Goal: Task Accomplishment & Management: Manage account settings

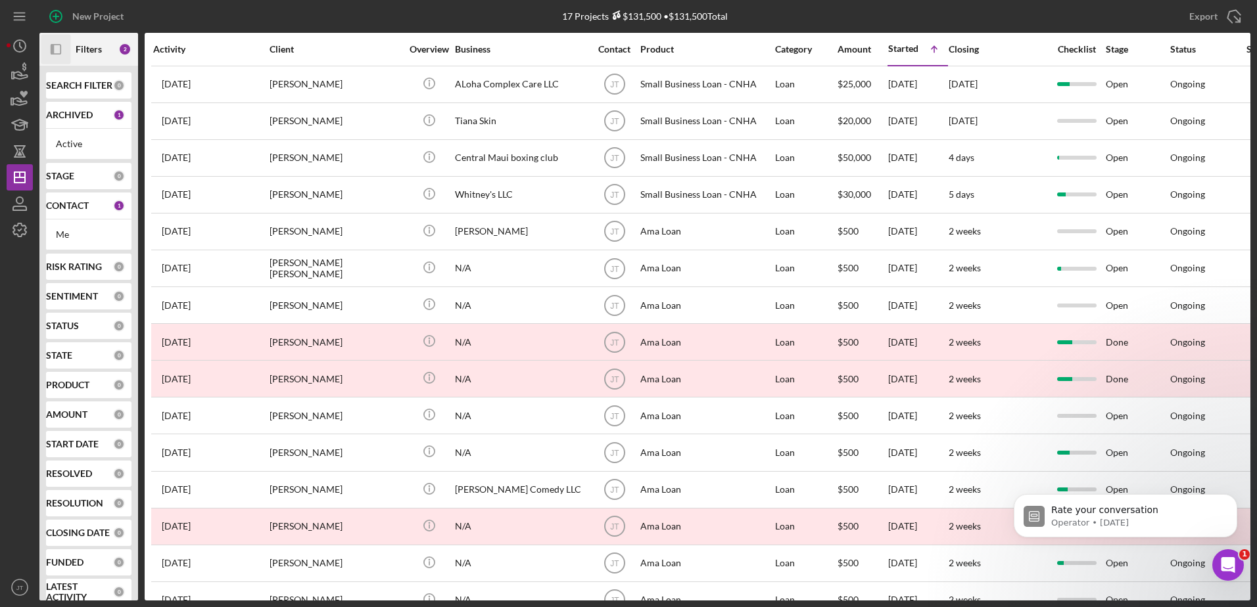
click at [58, 51] on icon "Icon/Panel Side Expand" at bounding box center [56, 50] width 30 height 30
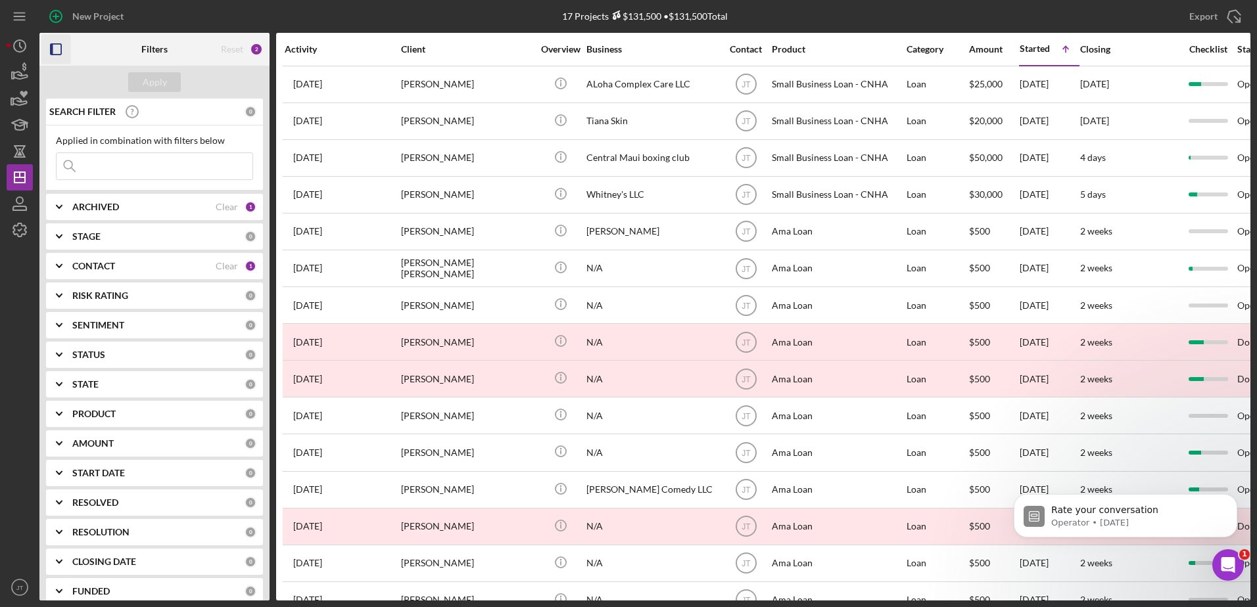
click at [108, 167] on input at bounding box center [155, 166] width 196 height 26
type input "[PERSON_NAME]"
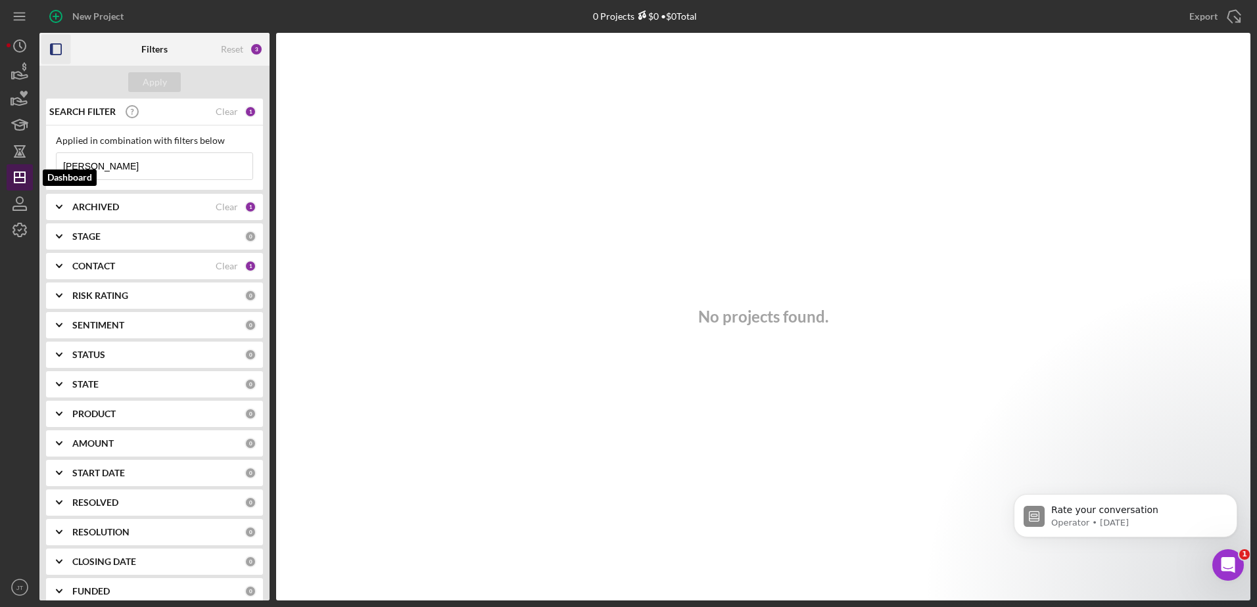
drag, startPoint x: 114, startPoint y: 169, endPoint x: 17, endPoint y: 167, distance: 97.3
click at [17, 167] on div "New Project 0 Projects $0 • $0 Total Export Icon/Export Filters Reset 3 Apply S…" at bounding box center [628, 300] width 1243 height 601
click at [111, 166] on input at bounding box center [155, 166] width 196 height 26
type input "[PERSON_NAME]"
click at [58, 264] on icon "Icon/Expander" at bounding box center [59, 266] width 33 height 33
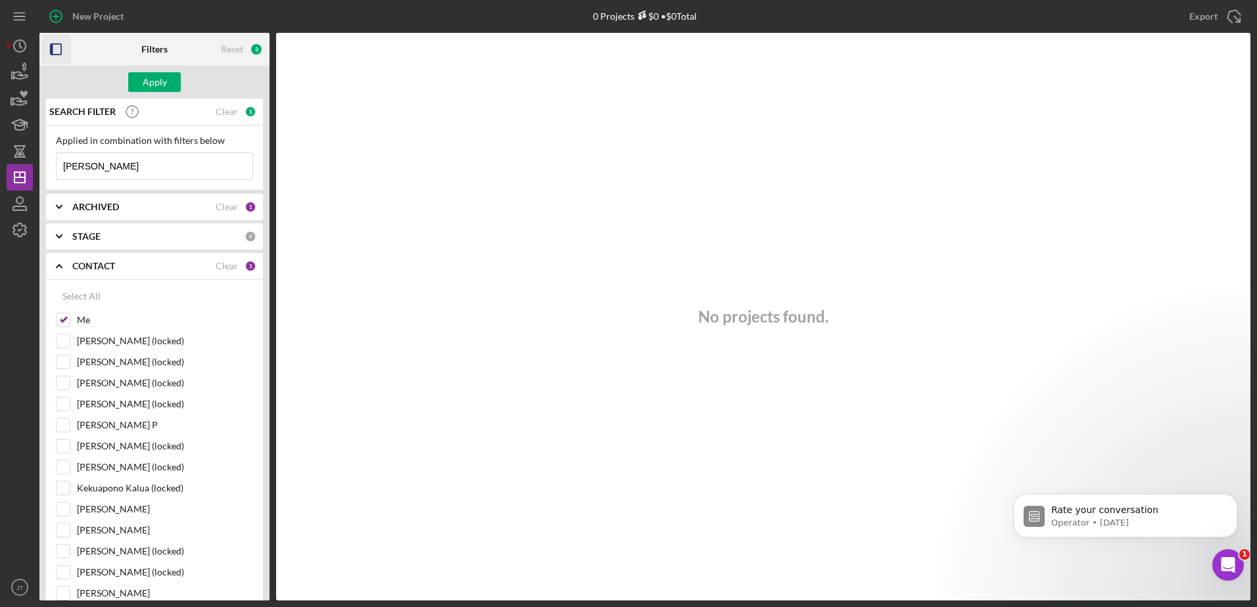
click at [58, 264] on icon "Icon/Expander" at bounding box center [59, 266] width 33 height 33
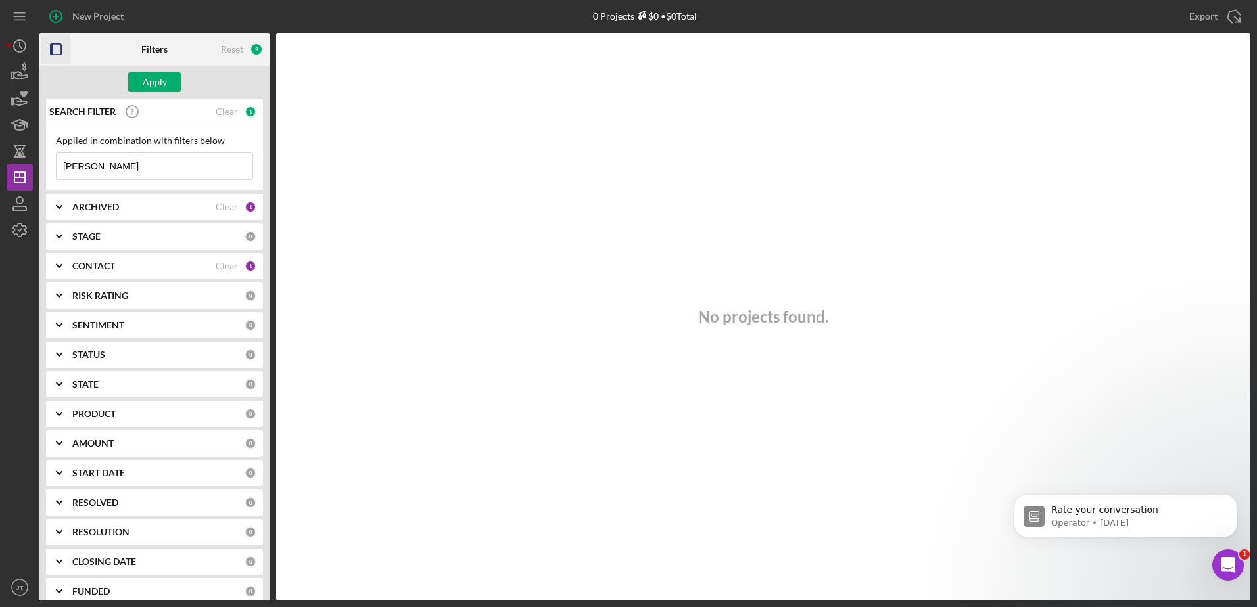
click at [55, 233] on icon "Icon/Expander" at bounding box center [59, 236] width 33 height 33
click at [67, 353] on input "Open" at bounding box center [63, 353] width 13 height 13
checkbox input "true"
click at [72, 205] on icon "Icon/Expander" at bounding box center [59, 207] width 33 height 33
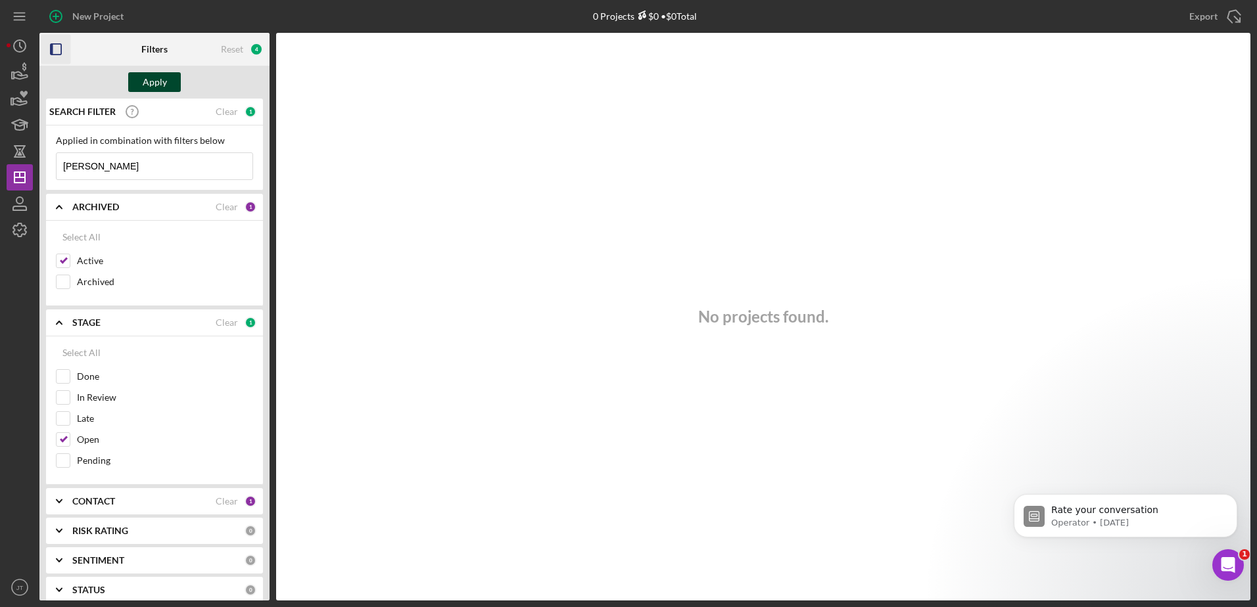
click at [148, 79] on div "Apply" at bounding box center [155, 82] width 24 height 20
drag, startPoint x: 70, startPoint y: 394, endPoint x: 68, endPoint y: 407, distance: 13.9
click at [69, 394] on div at bounding box center [63, 397] width 14 height 14
click at [68, 400] on input "In Review" at bounding box center [63, 397] width 13 height 13
checkbox input "true"
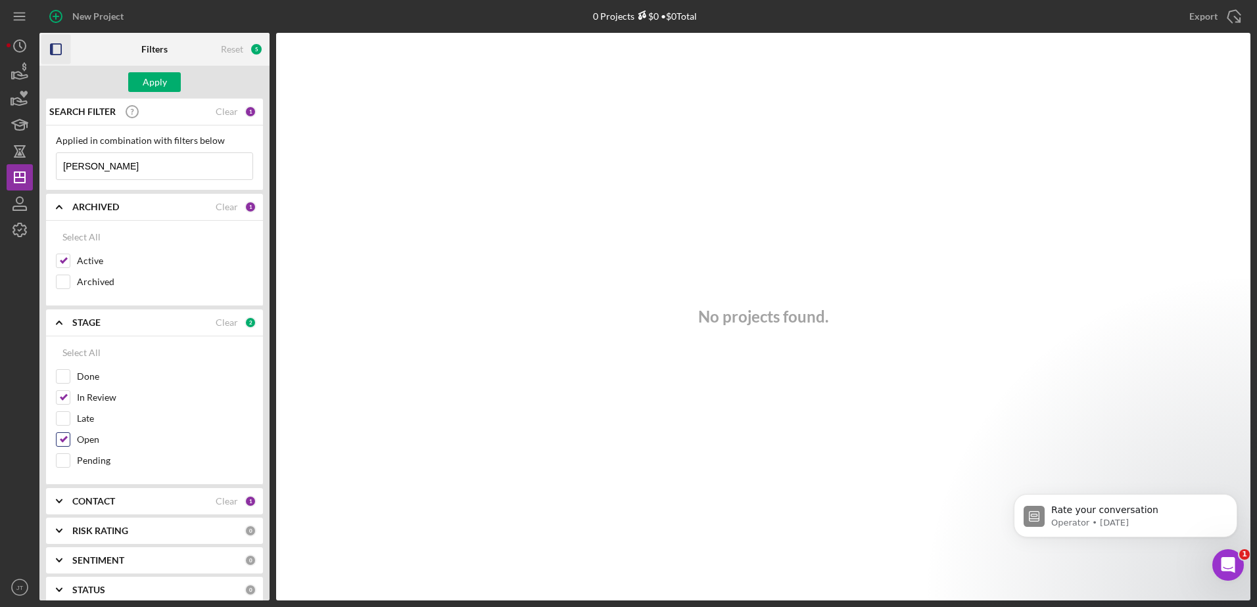
click at [61, 439] on input "Open" at bounding box center [63, 439] width 13 height 13
checkbox input "false"
click at [157, 83] on div "Apply" at bounding box center [155, 82] width 24 height 20
drag, startPoint x: 115, startPoint y: 162, endPoint x: -41, endPoint y: 169, distance: 155.9
click at [0, 169] on html "New Project 0 Projects $0 • $0 Total Export Icon/Export Filters Reset 4 Apply S…" at bounding box center [628, 303] width 1257 height 607
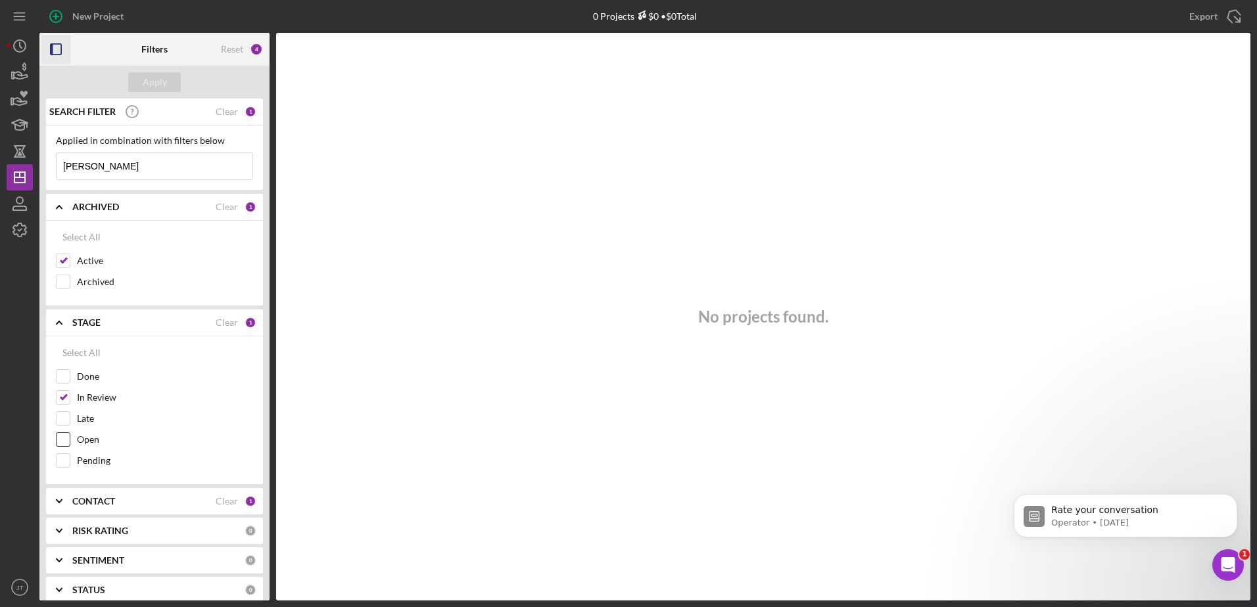
type input "[PERSON_NAME]"
click at [62, 435] on input "Open" at bounding box center [63, 439] width 13 height 13
checkbox input "true"
click at [68, 389] on div "Done" at bounding box center [154, 379] width 197 height 21
click at [154, 82] on div "Apply" at bounding box center [155, 82] width 24 height 20
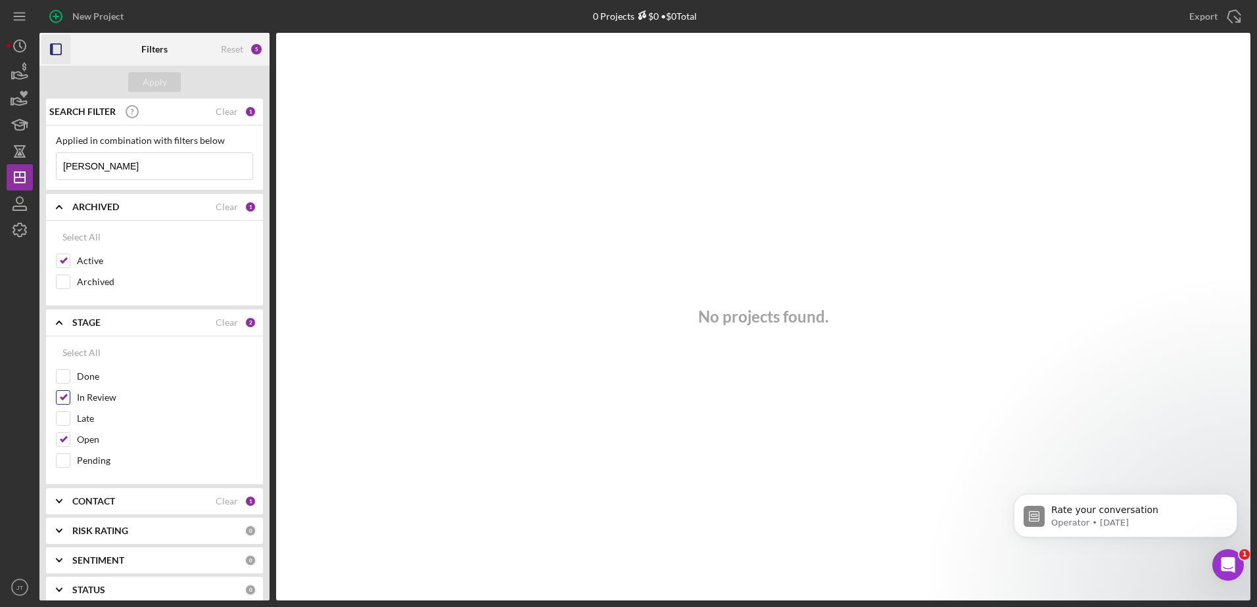
click at [67, 395] on input "In Review" at bounding box center [63, 397] width 13 height 13
checkbox input "false"
click at [61, 439] on input "Open" at bounding box center [63, 439] width 13 height 13
checkbox input "false"
click at [66, 380] on input "Done" at bounding box center [63, 376] width 13 height 13
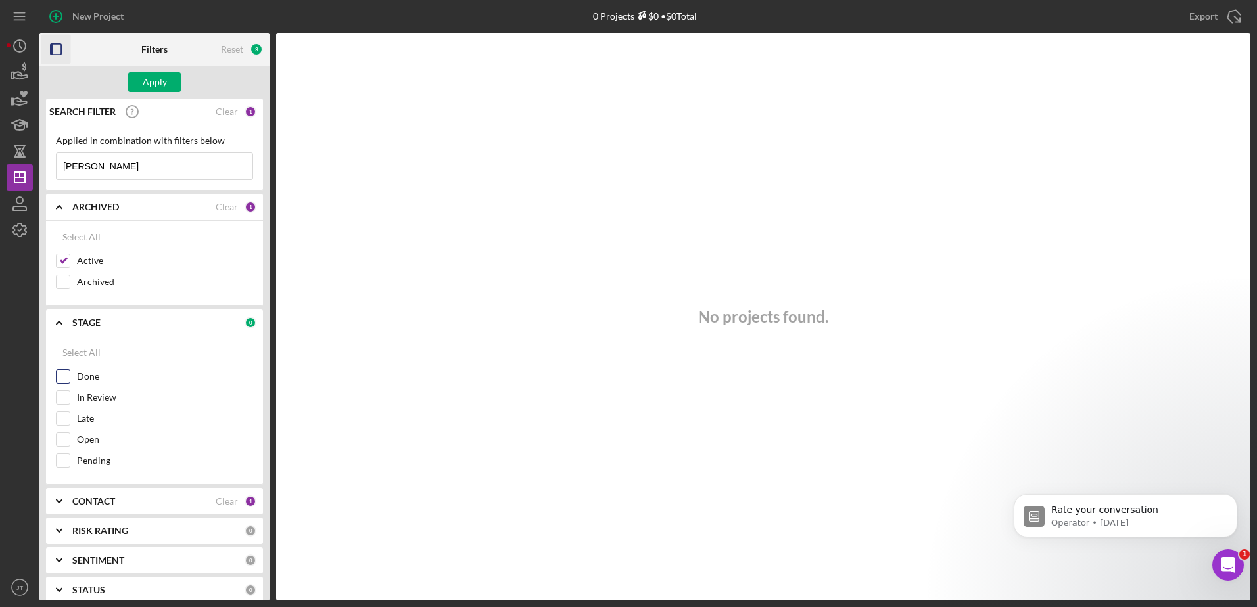
checkbox input "true"
click at [64, 283] on input "Archived" at bounding box center [63, 281] width 13 height 13
checkbox input "true"
click at [61, 259] on input "Active" at bounding box center [63, 260] width 13 height 13
checkbox input "false"
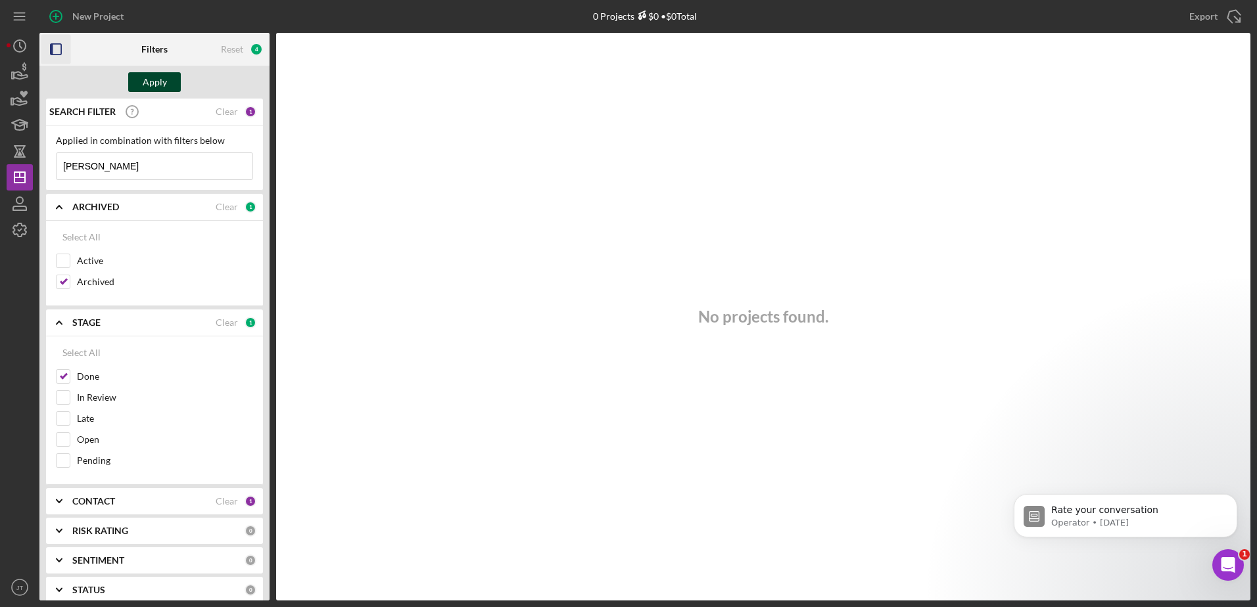
click at [151, 76] on div "Apply" at bounding box center [155, 82] width 24 height 20
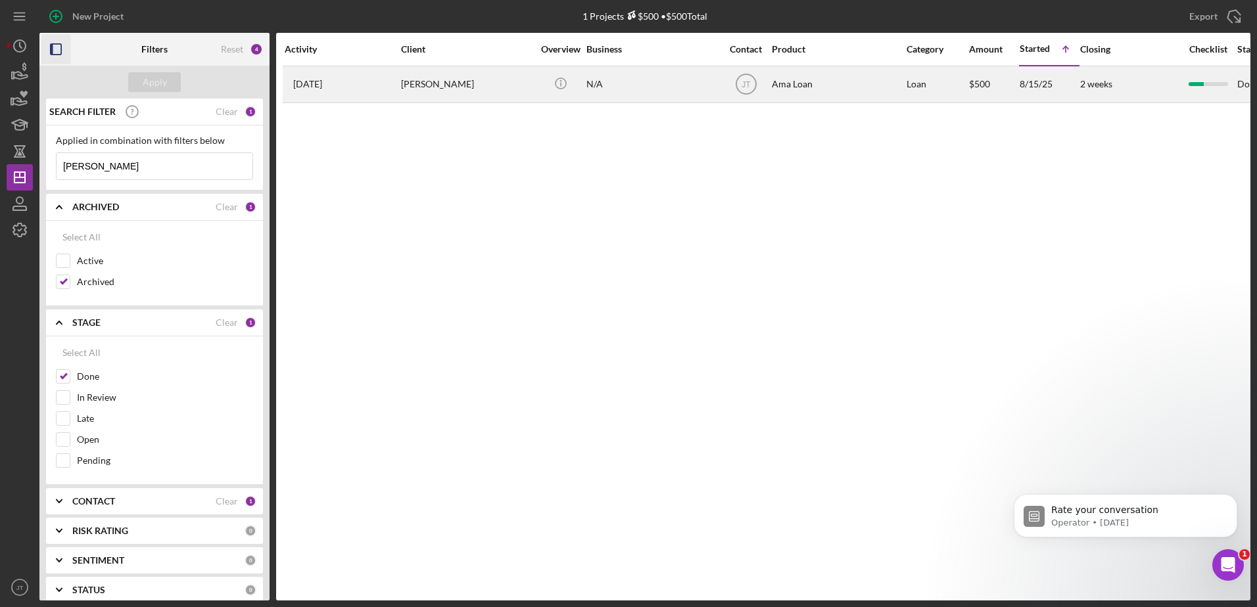
click at [439, 91] on div "[PERSON_NAME]" at bounding box center [466, 84] width 131 height 35
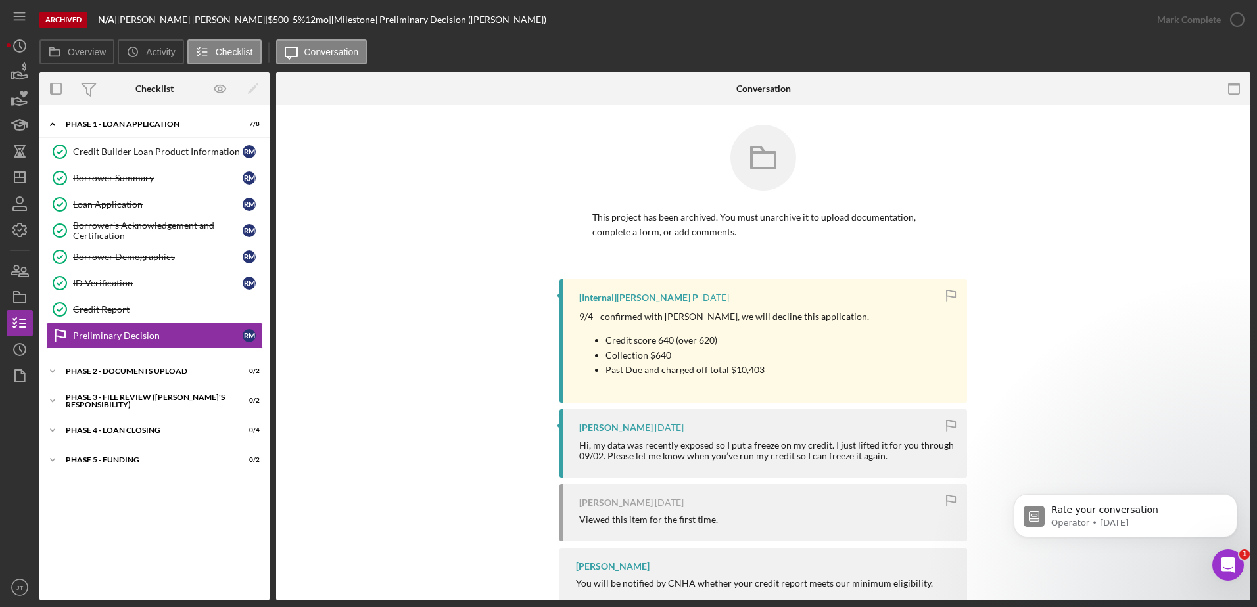
click at [504, 231] on div "This project has been archived. You must unarchive it to upload documentation, …" at bounding box center [763, 202] width 935 height 154
click at [507, 381] on div "[Internal] [PERSON_NAME] P [DATE] 9/4 - confirmed with [PERSON_NAME], we will d…" at bounding box center [763, 456] width 935 height 354
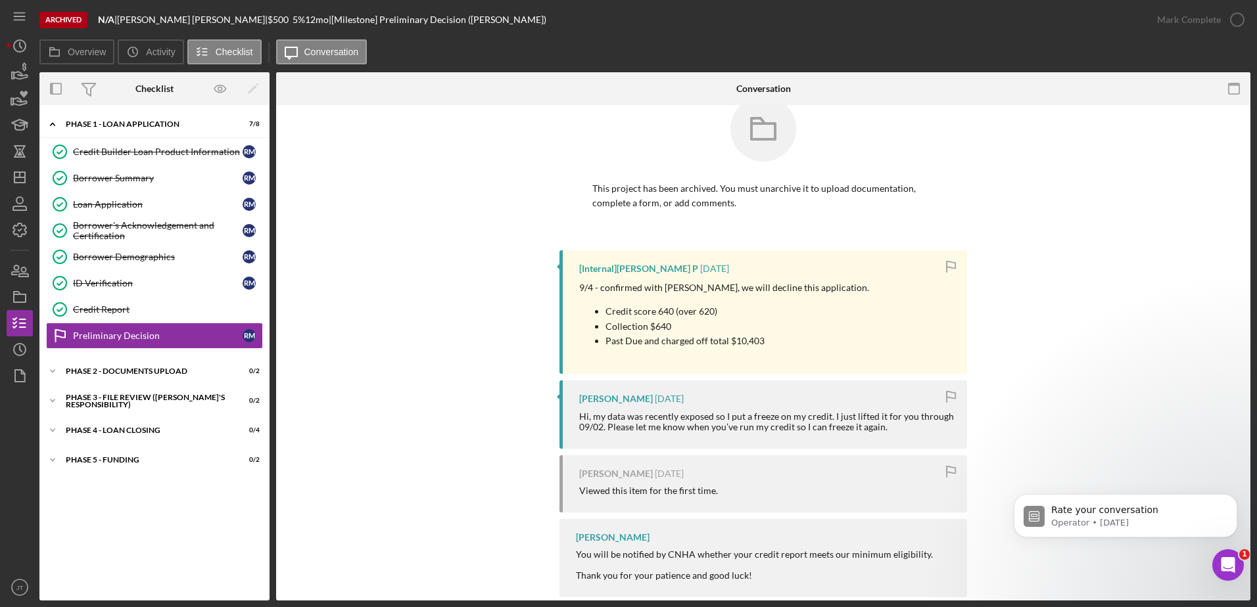
scroll to position [52, 0]
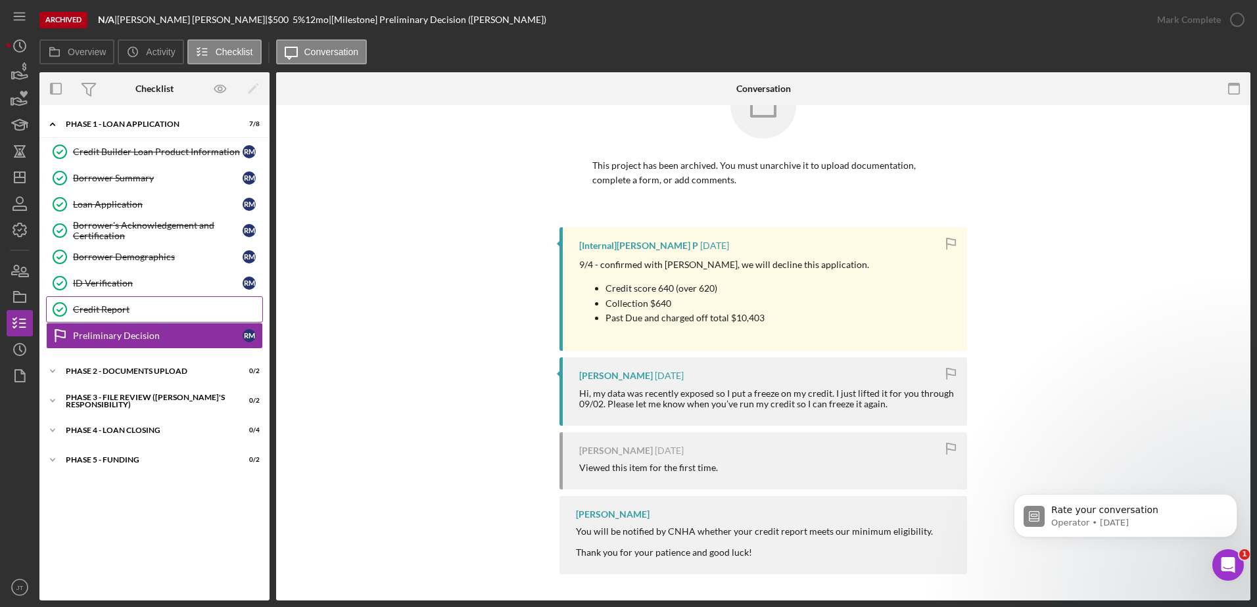
click at [179, 308] on div "Credit Report" at bounding box center [167, 309] width 189 height 11
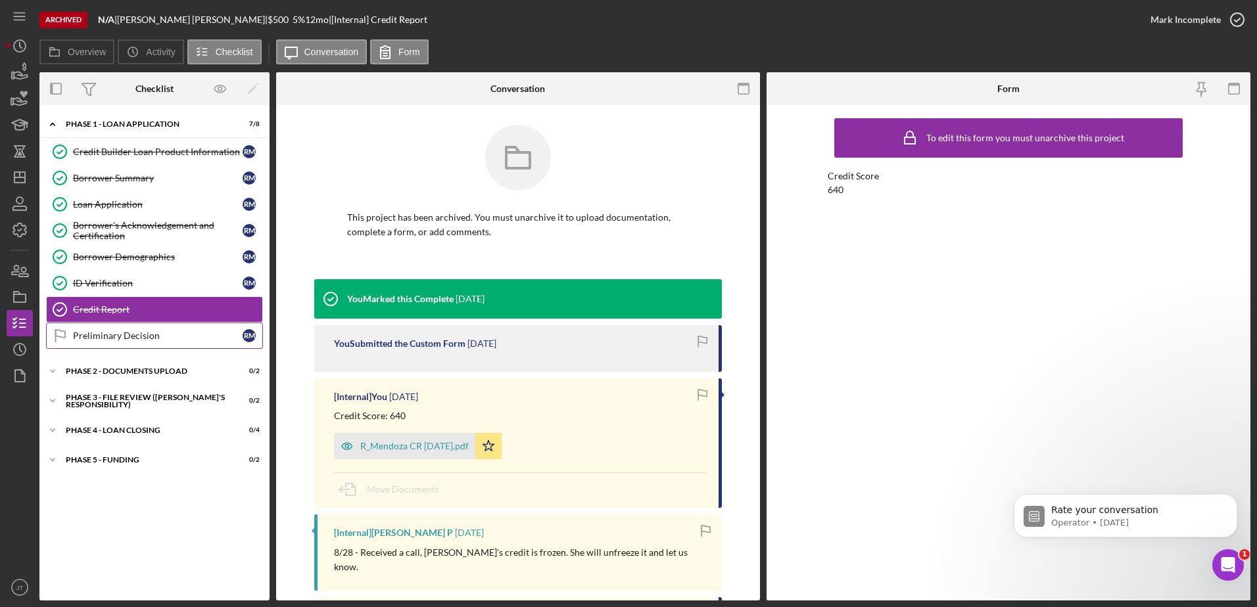
click at [173, 337] on div "Preliminary Decision" at bounding box center [158, 336] width 170 height 11
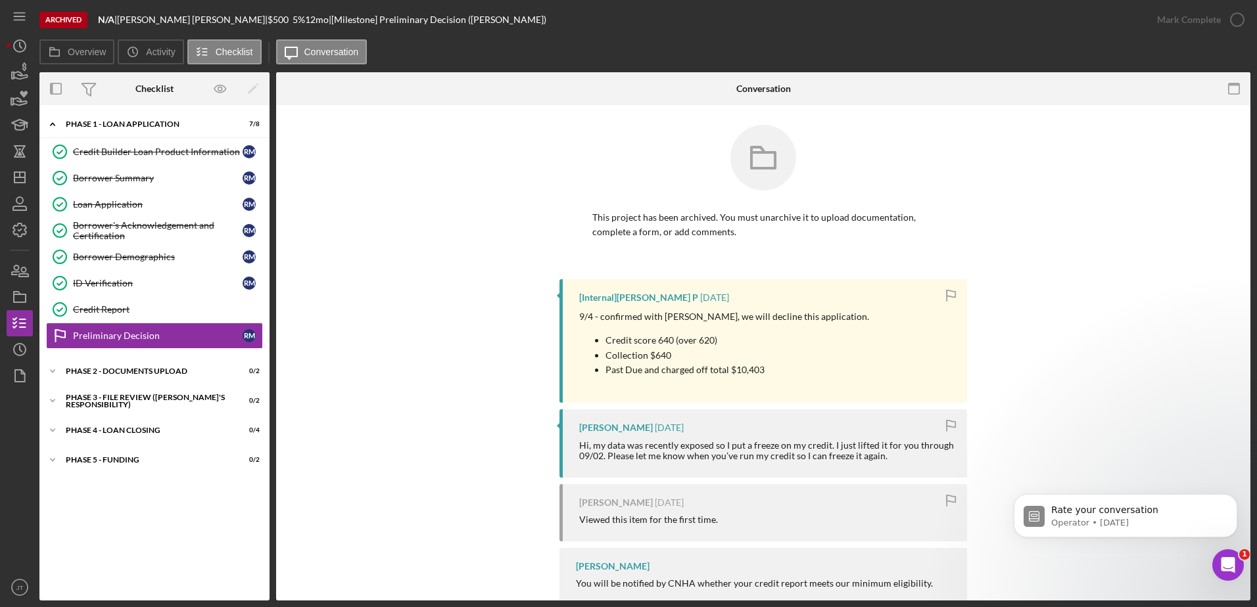
scroll to position [52, 0]
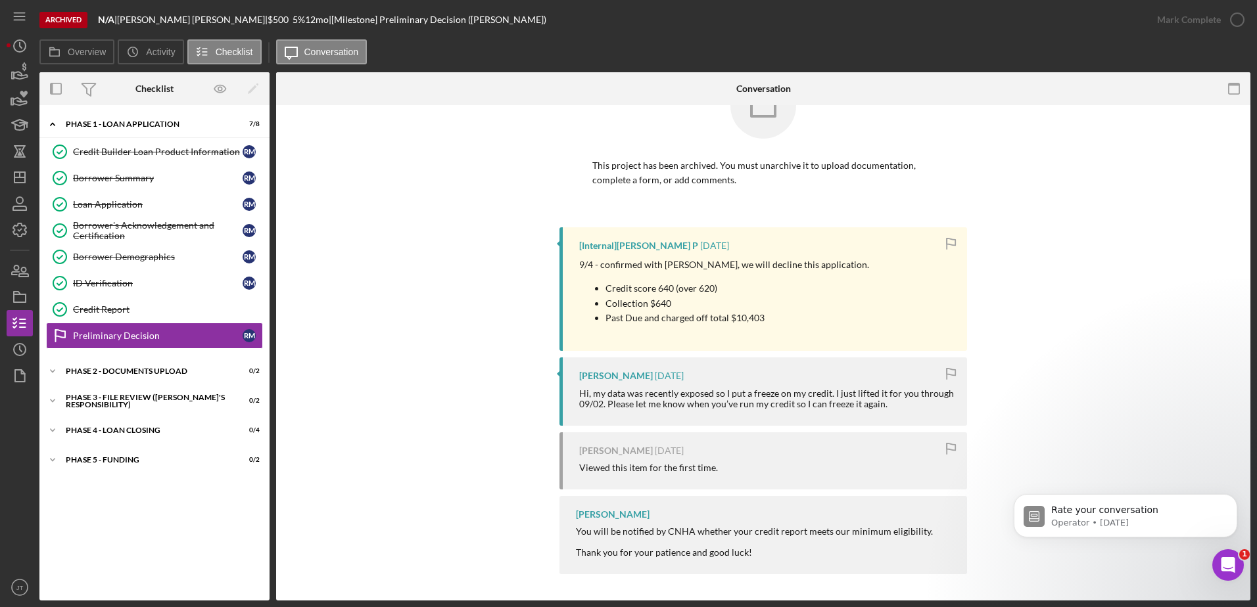
click at [1208, 189] on div "This project has been archived. You must unarchive it to upload documentation, …" at bounding box center [763, 150] width 935 height 154
click at [1218, 551] on div "Open Intercom Messenger" at bounding box center [1225, 563] width 43 height 43
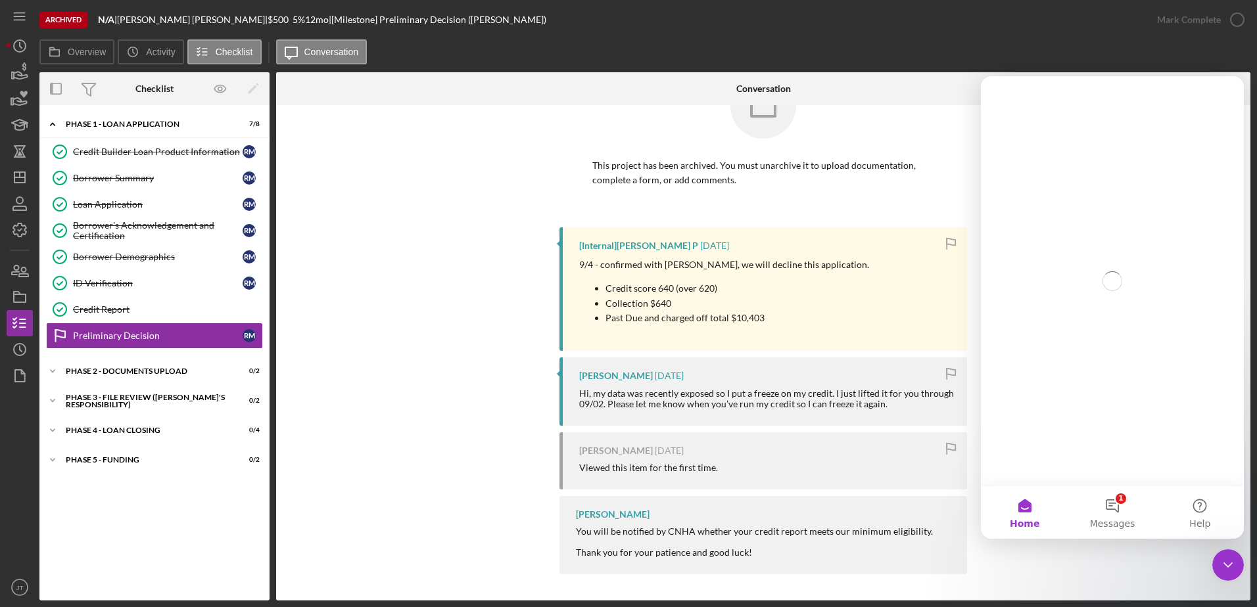
scroll to position [0, 0]
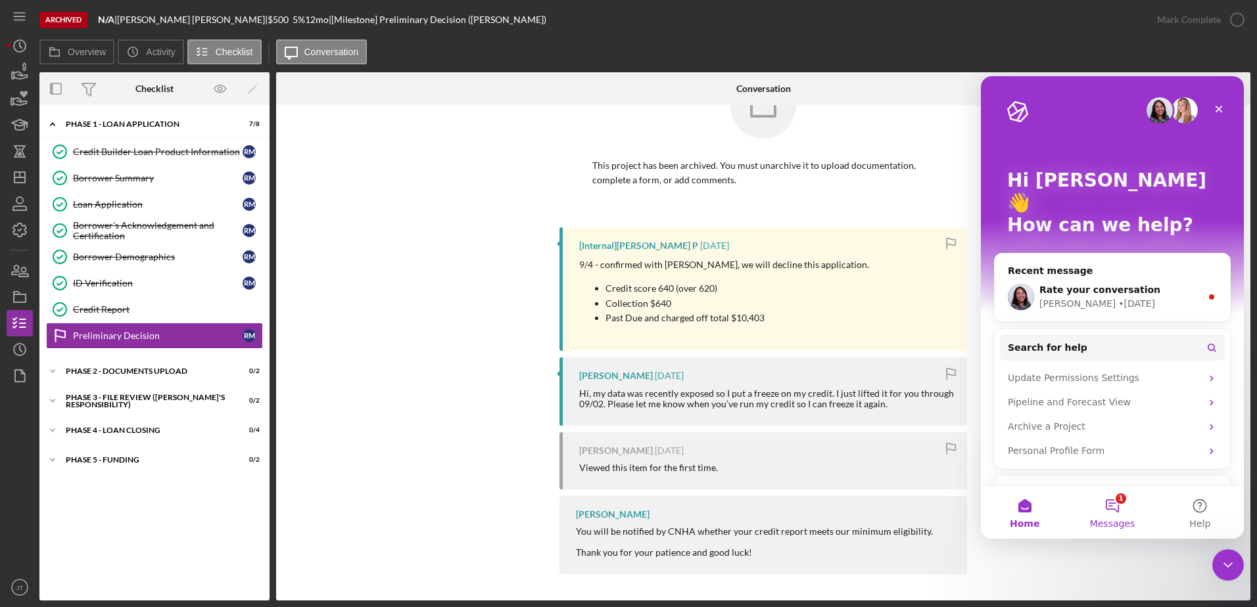
click at [1114, 509] on button "1 Messages" at bounding box center [1111, 512] width 87 height 53
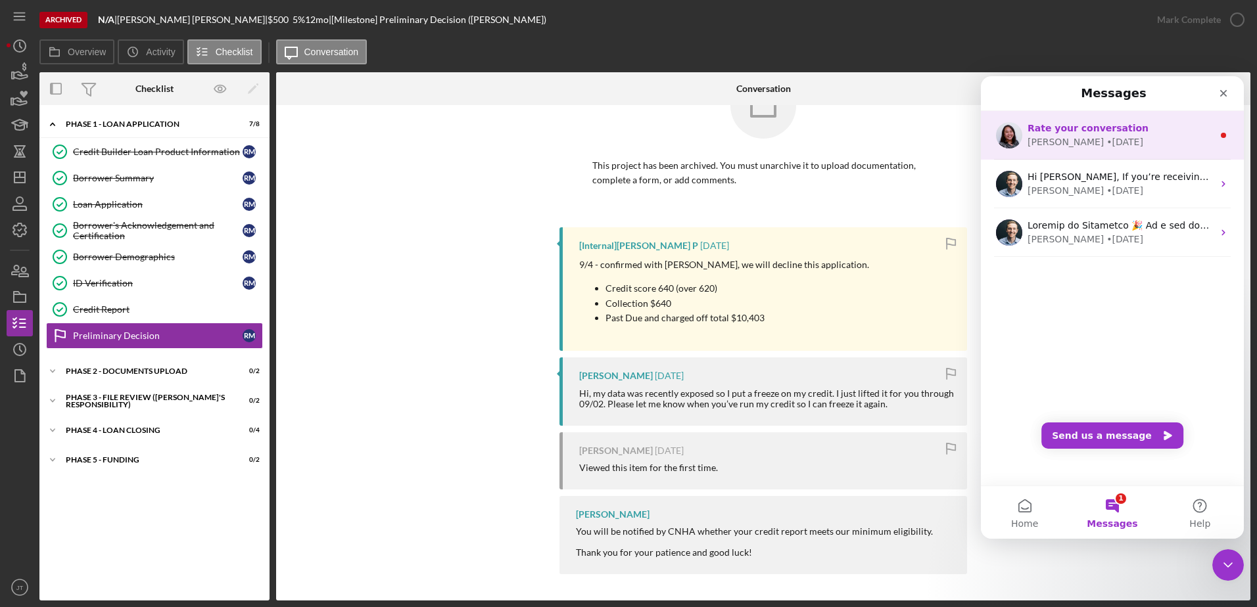
click at [1121, 147] on div "[PERSON_NAME] • [DATE]" at bounding box center [1119, 142] width 185 height 14
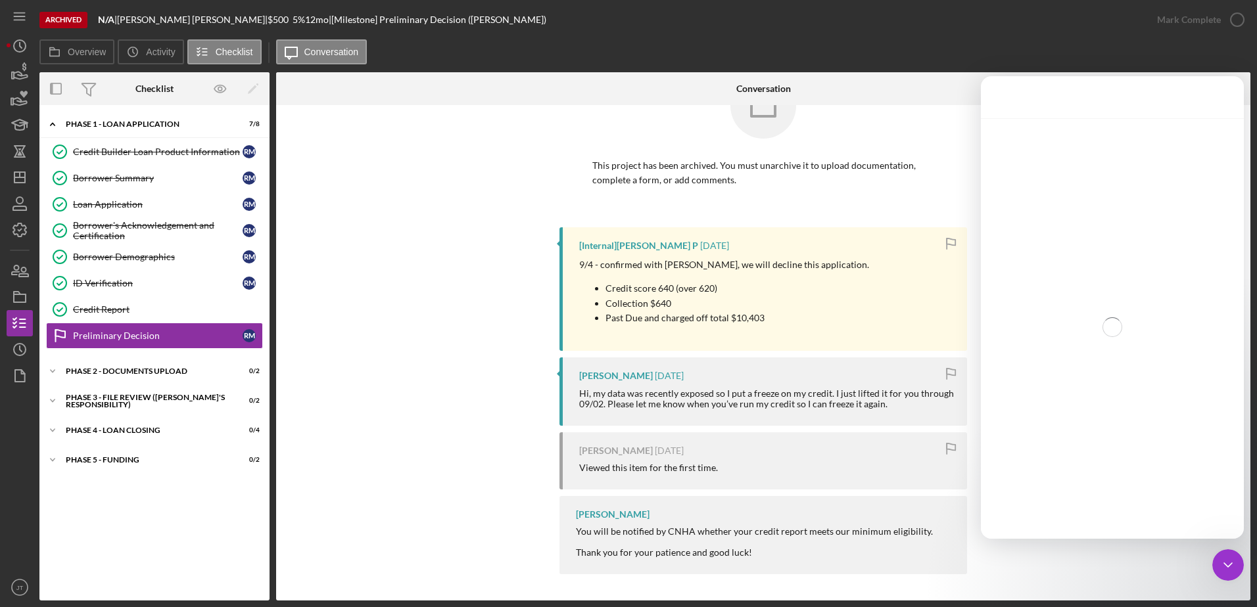
scroll to position [106, 0]
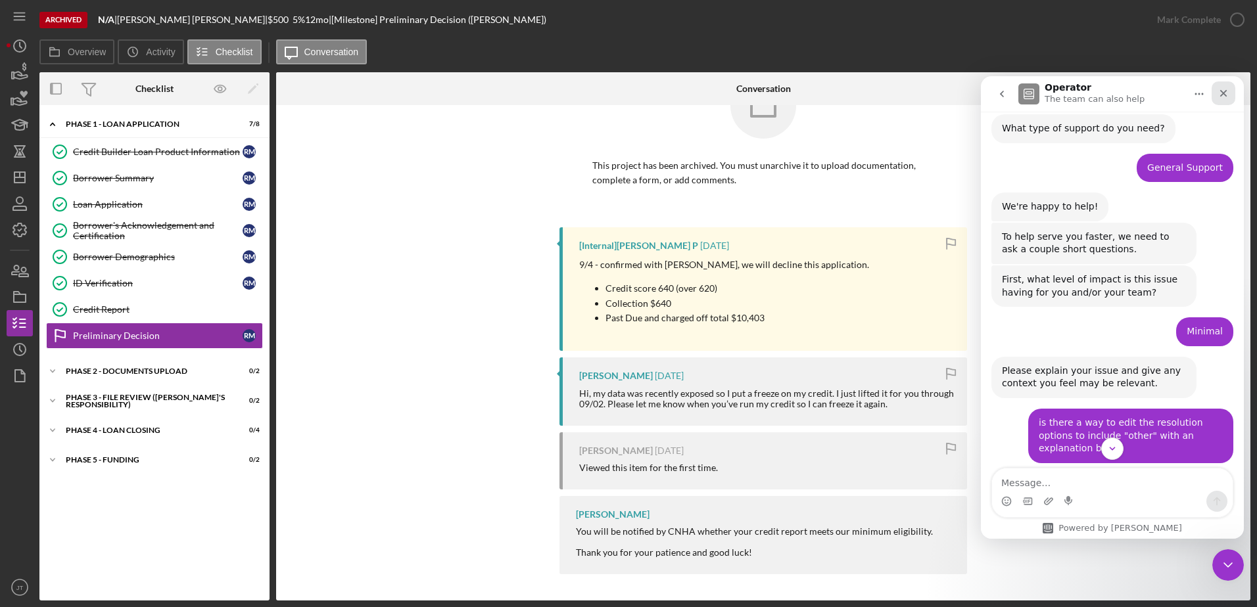
click at [1223, 96] on icon "Close" at bounding box center [1223, 93] width 11 height 11
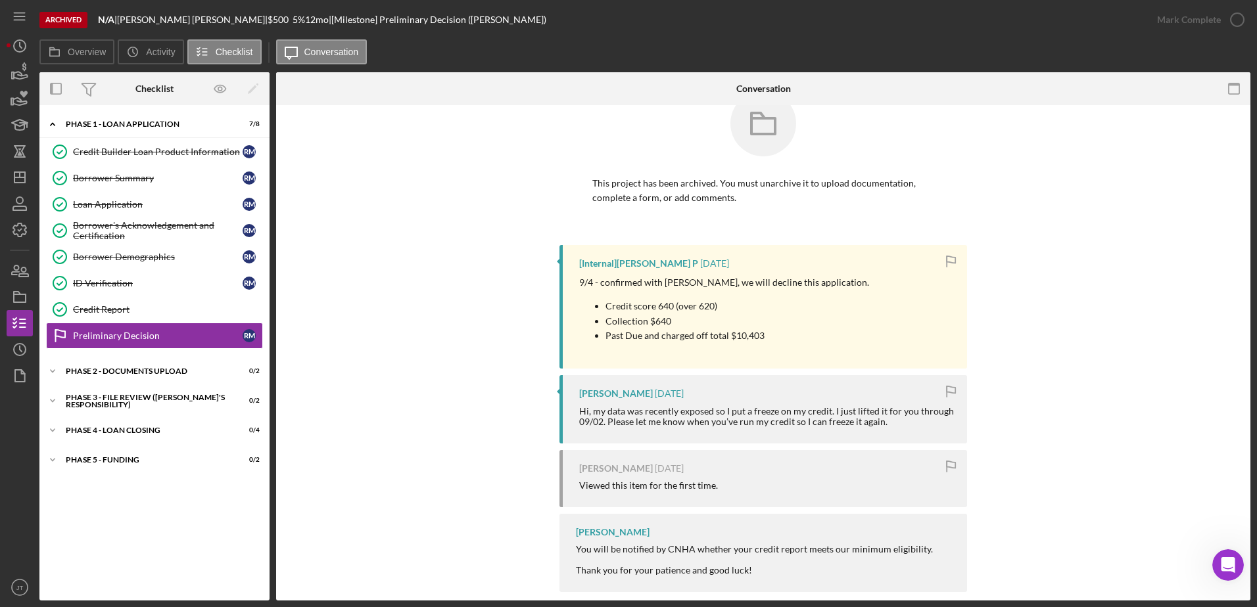
scroll to position [52, 0]
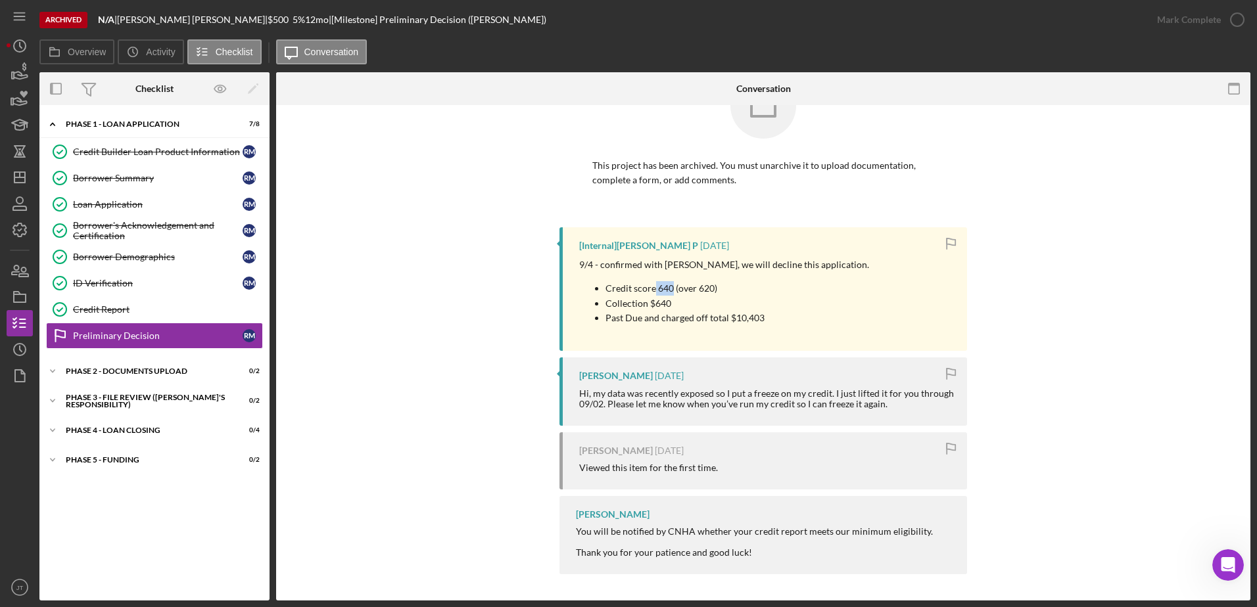
drag, startPoint x: 653, startPoint y: 287, endPoint x: 670, endPoint y: 290, distance: 17.4
click at [670, 290] on p "Credit score 640 (over 620)" at bounding box center [737, 288] width 264 height 14
drag, startPoint x: 670, startPoint y: 290, endPoint x: 720, endPoint y: 290, distance: 49.3
click at [720, 290] on p "Credit score 640 (over 620)" at bounding box center [737, 288] width 264 height 14
click at [1095, 264] on div "[Internal] [PERSON_NAME] P [DATE] 9/4 - confirmed with [PERSON_NAME], we will d…" at bounding box center [763, 404] width 935 height 354
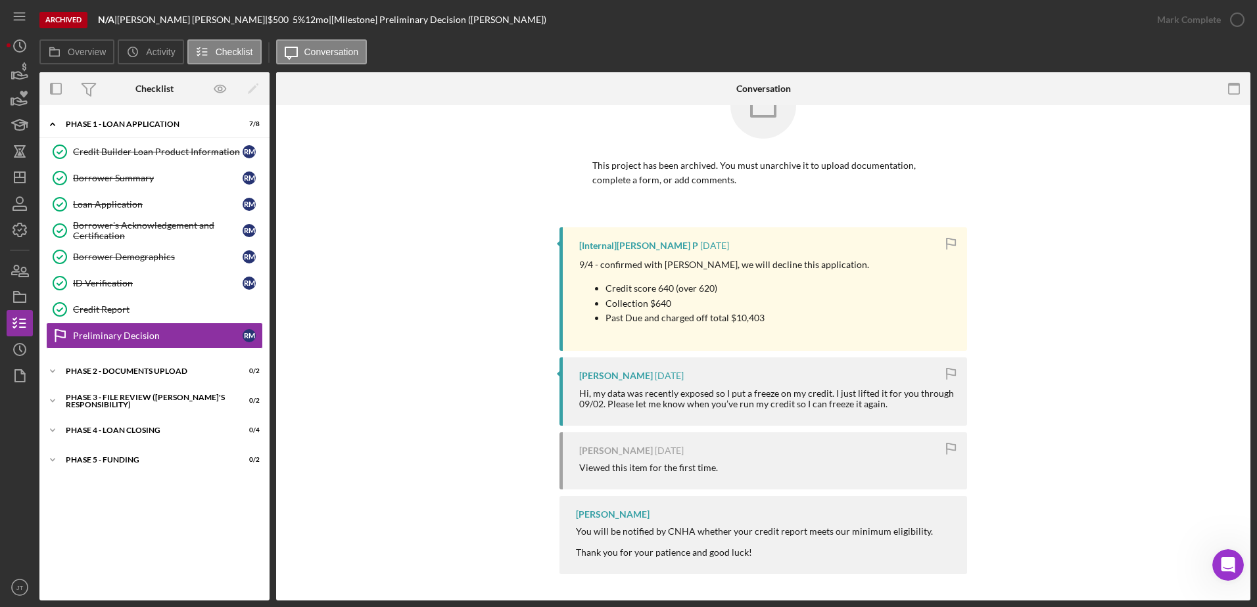
click at [722, 288] on p "Credit score 640 (over 620)" at bounding box center [737, 288] width 264 height 14
drag, startPoint x: 713, startPoint y: 288, endPoint x: 608, endPoint y: 291, distance: 105.2
click at [608, 291] on p "Credit score 640 (over 620)" at bounding box center [737, 288] width 264 height 14
click at [849, 311] on div "9/4 - confirmed with [PERSON_NAME], we will decline this application. Credit sc…" at bounding box center [766, 297] width 375 height 78
drag, startPoint x: 695, startPoint y: 290, endPoint x: 712, endPoint y: 289, distance: 17.1
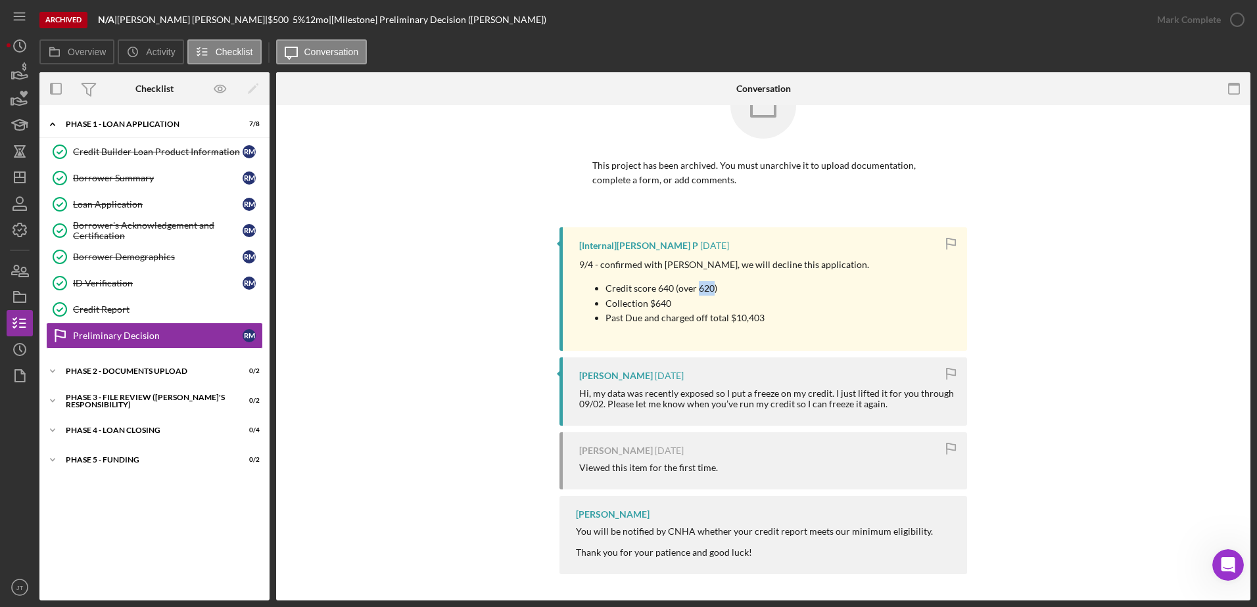
click at [712, 289] on p "Credit score 640 (over 620)" at bounding box center [737, 288] width 264 height 14
click at [129, 313] on div "Credit Report" at bounding box center [167, 309] width 189 height 11
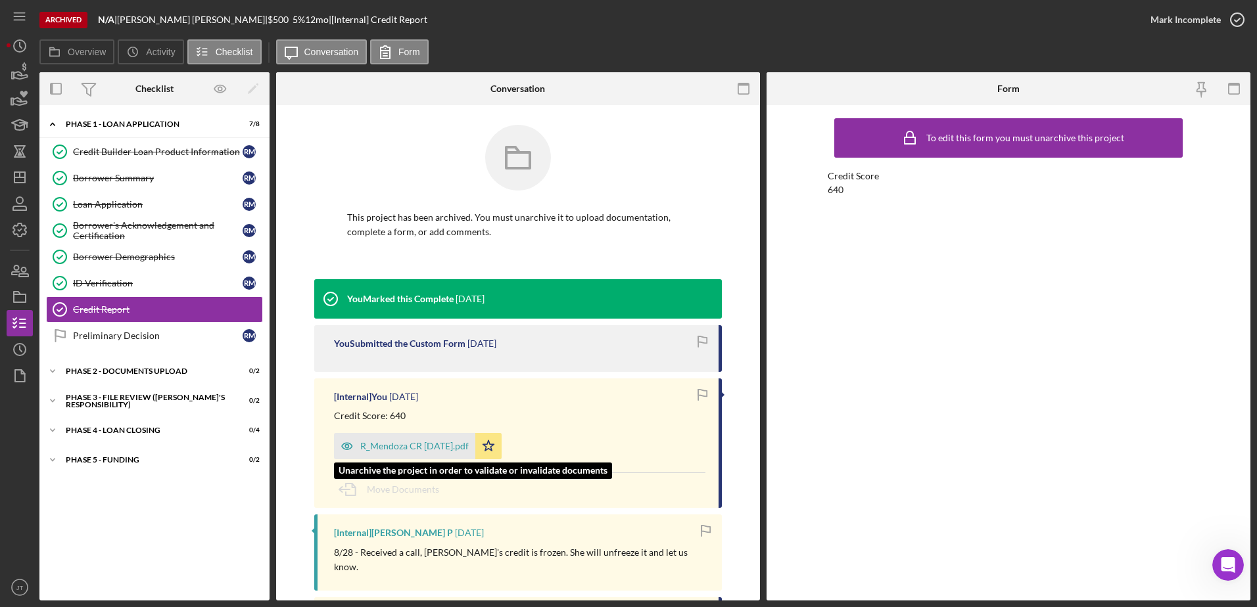
click at [421, 451] on div "R_Mendoza CR [DATE].pdf" at bounding box center [414, 446] width 108 height 11
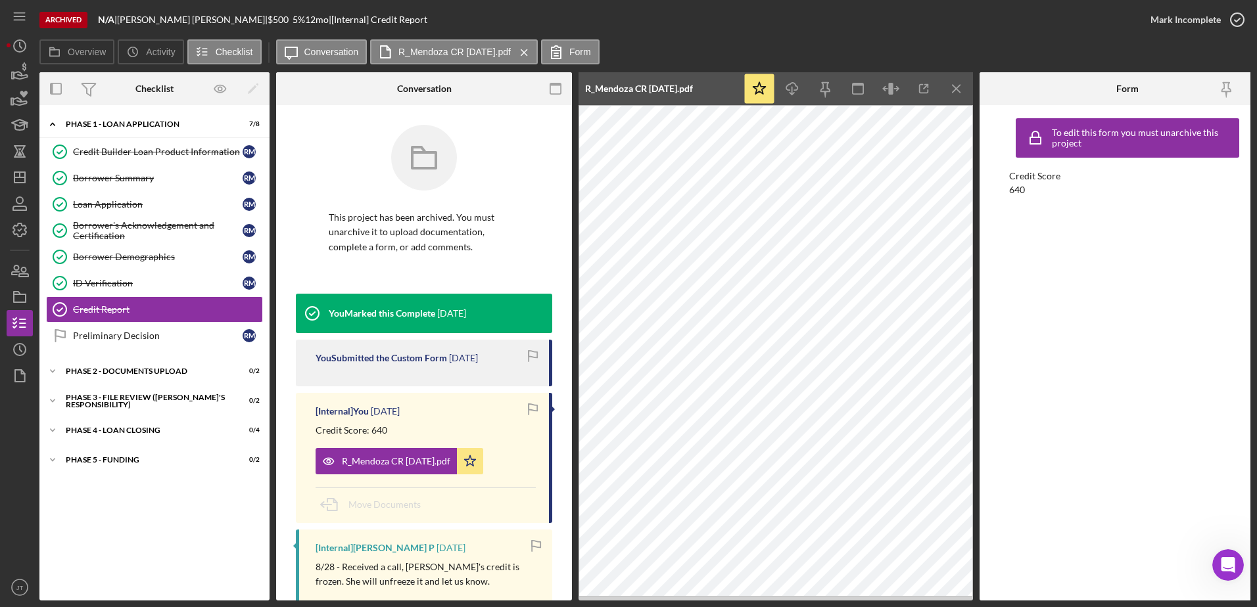
click at [921, 50] on div "Overview Icon/History Activity Checklist Icon/Message Conversation R_Mendoza CR…" at bounding box center [644, 52] width 1211 height 26
click at [22, 179] on icon "Icon/Dashboard" at bounding box center [19, 177] width 33 height 33
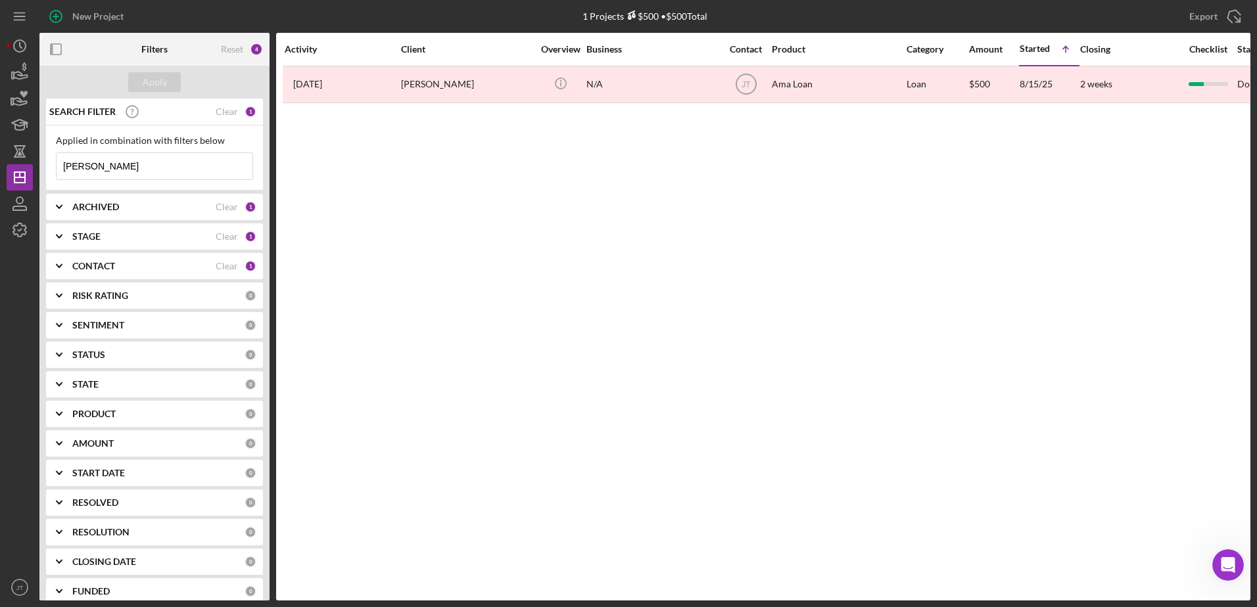
click at [82, 268] on b "CONTACT" at bounding box center [93, 266] width 43 height 11
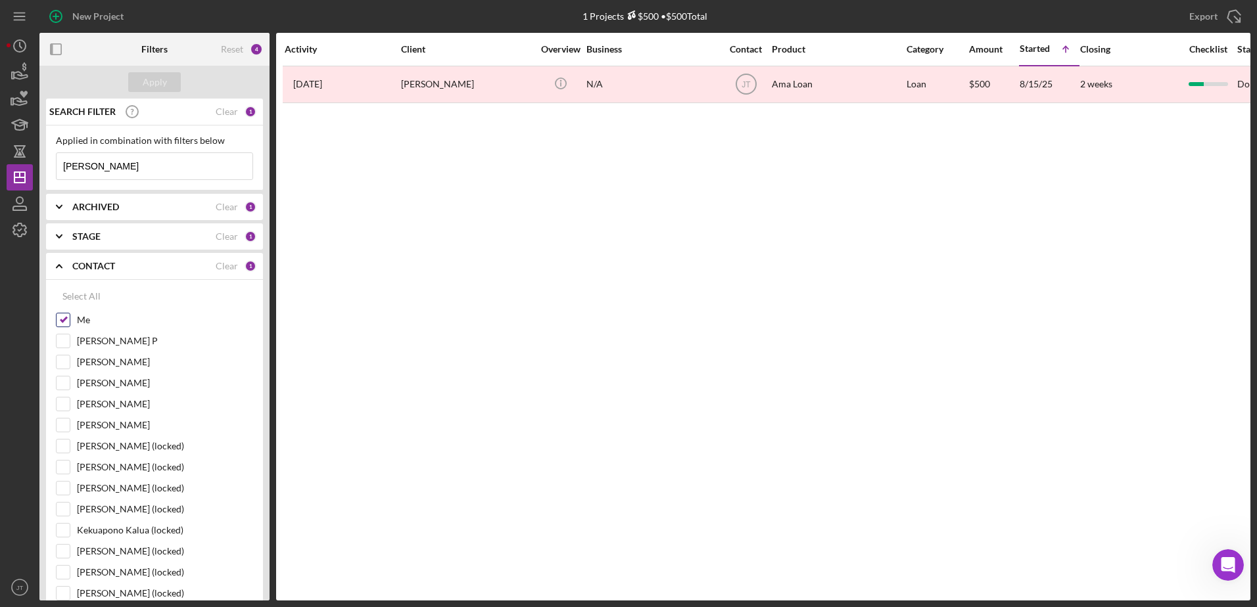
click at [66, 320] on input "Me" at bounding box center [63, 319] width 13 height 13
click at [57, 319] on input "Me" at bounding box center [63, 319] width 13 height 13
checkbox input "true"
click at [154, 241] on div "STAGE" at bounding box center [143, 236] width 143 height 11
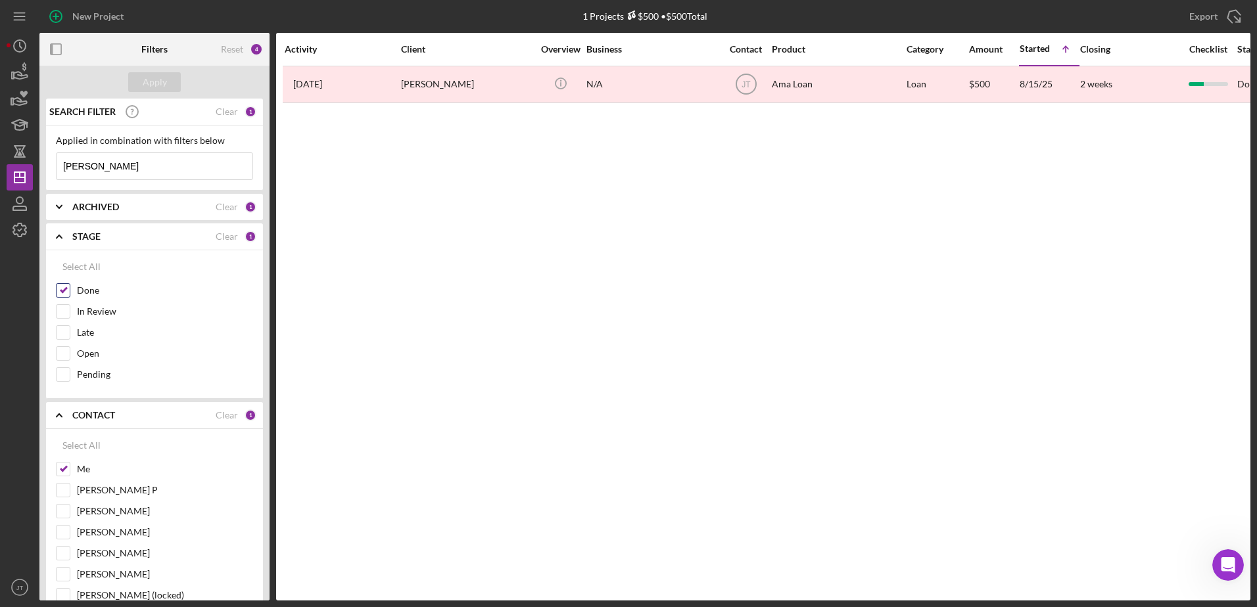
click at [64, 290] on input "Done" at bounding box center [63, 290] width 13 height 13
checkbox input "false"
click at [20, 172] on icon "Icon/Dashboard" at bounding box center [19, 177] width 33 height 33
click at [162, 80] on div "Apply" at bounding box center [155, 82] width 24 height 20
click at [66, 352] on input "Open" at bounding box center [63, 353] width 13 height 13
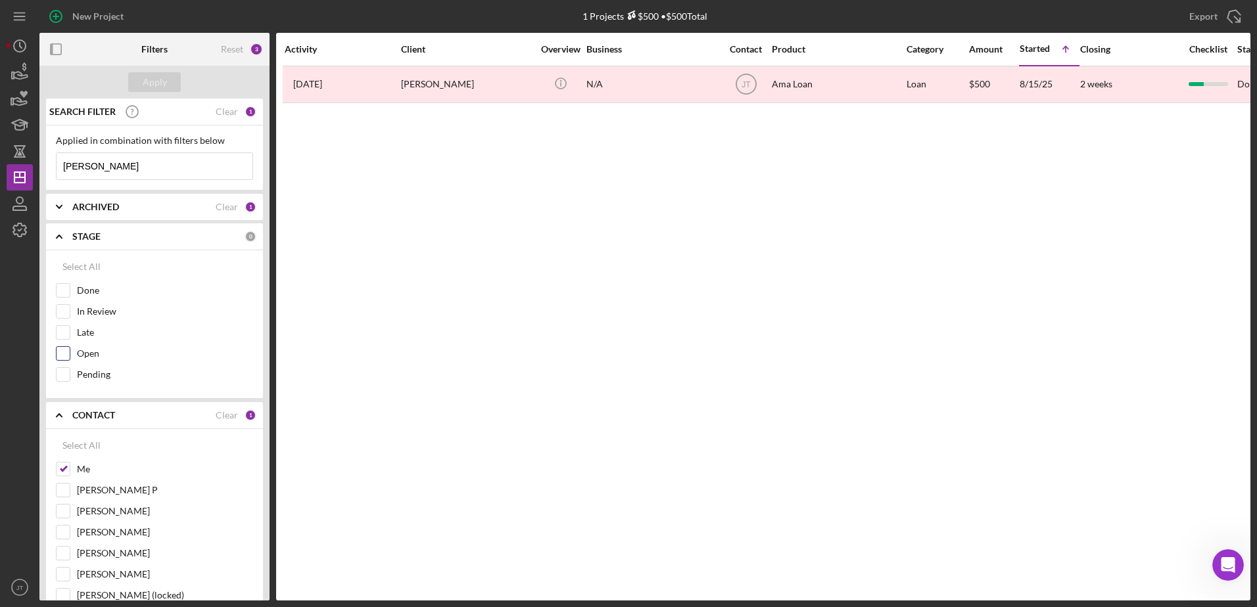
checkbox input "true"
drag, startPoint x: 121, startPoint y: 166, endPoint x: 28, endPoint y: 168, distance: 93.4
click at [28, 168] on div "New Project 1 Projects $500 • $500 Total [PERSON_NAME] Export Icon/Export Filte…" at bounding box center [628, 300] width 1243 height 601
click at [164, 71] on div "Apply" at bounding box center [154, 82] width 230 height 33
drag, startPoint x: 164, startPoint y: 71, endPoint x: 159, endPoint y: 87, distance: 16.6
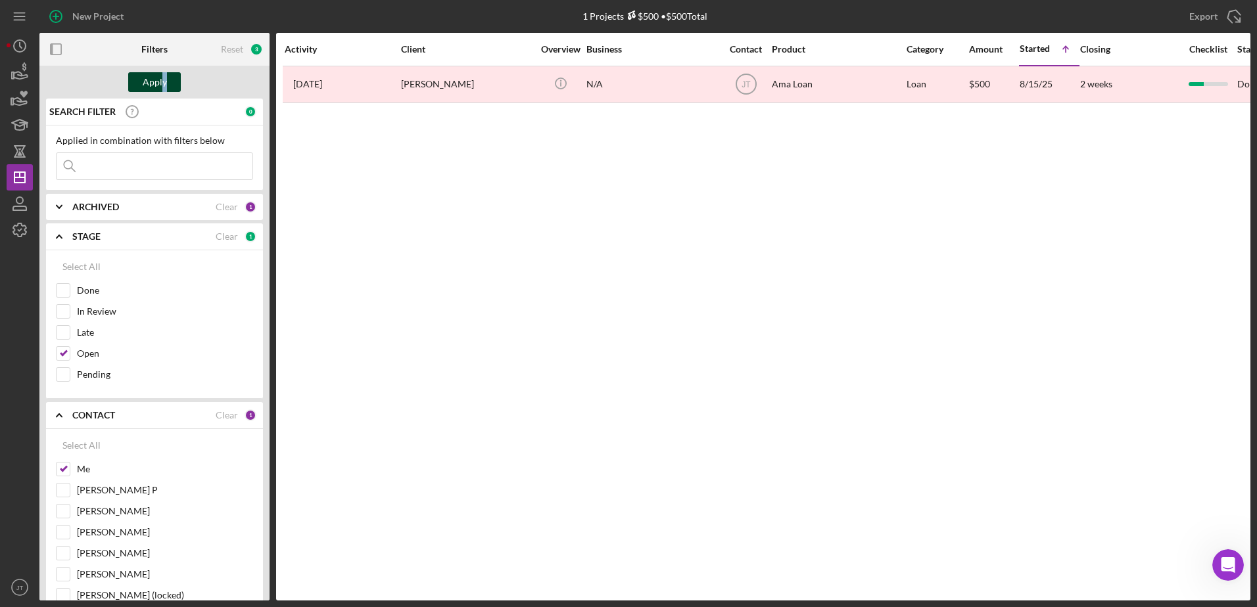
click at [159, 87] on div "Apply" at bounding box center [155, 82] width 24 height 20
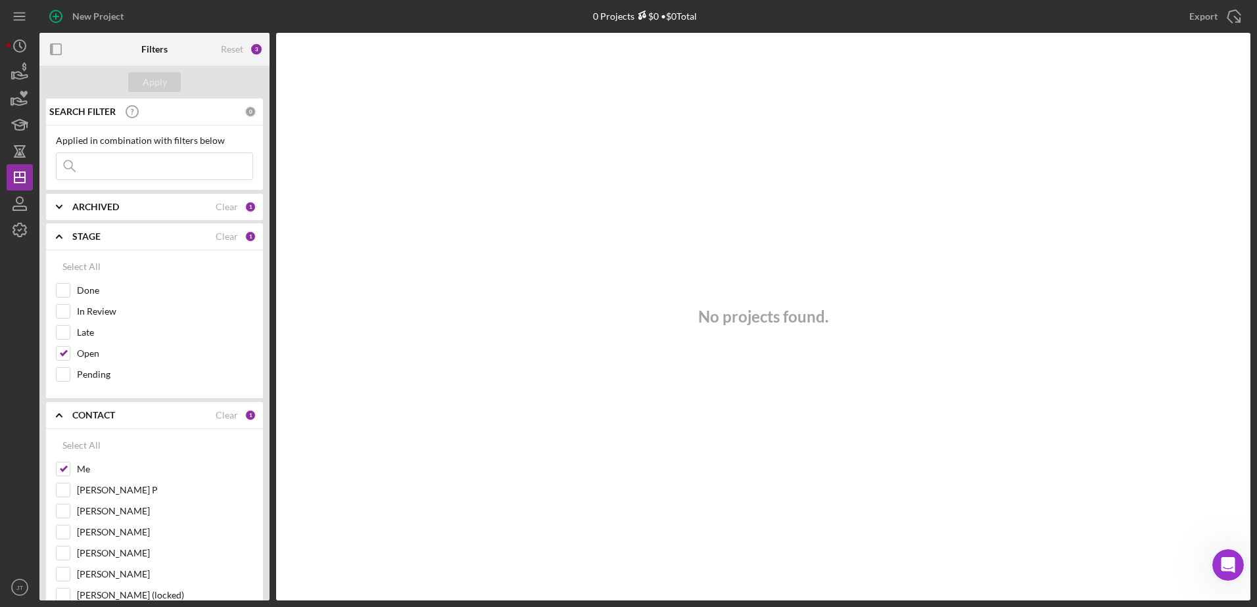
click at [59, 237] on icon "Icon/Expander" at bounding box center [59, 236] width 33 height 33
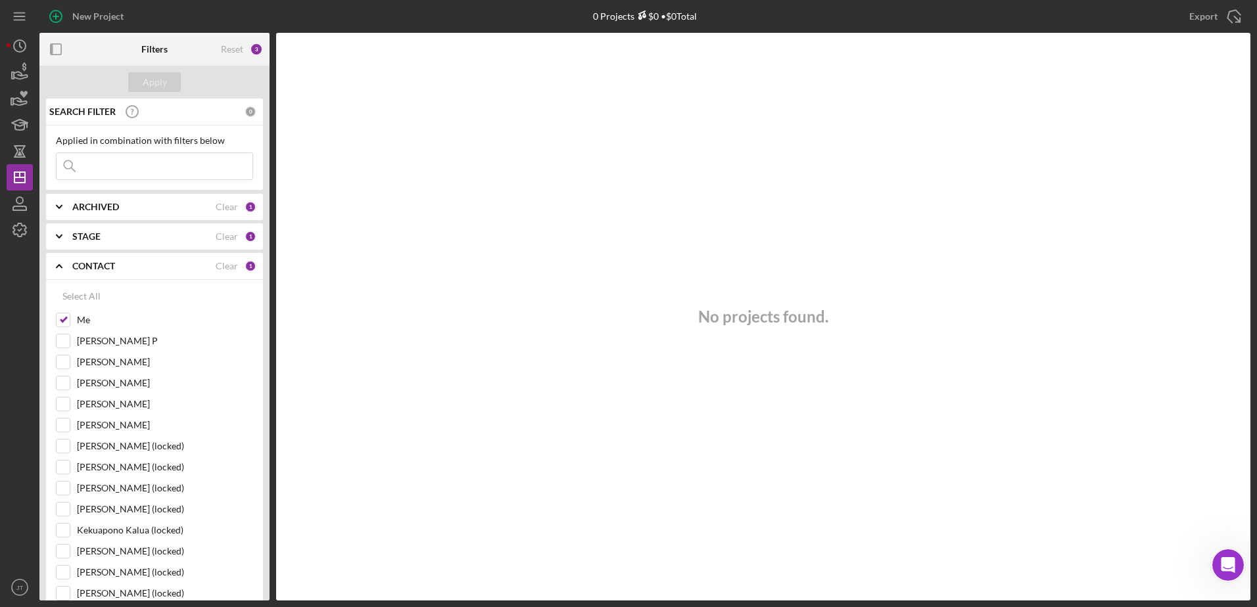
click at [57, 209] on icon "Icon/Expander" at bounding box center [59, 207] width 33 height 33
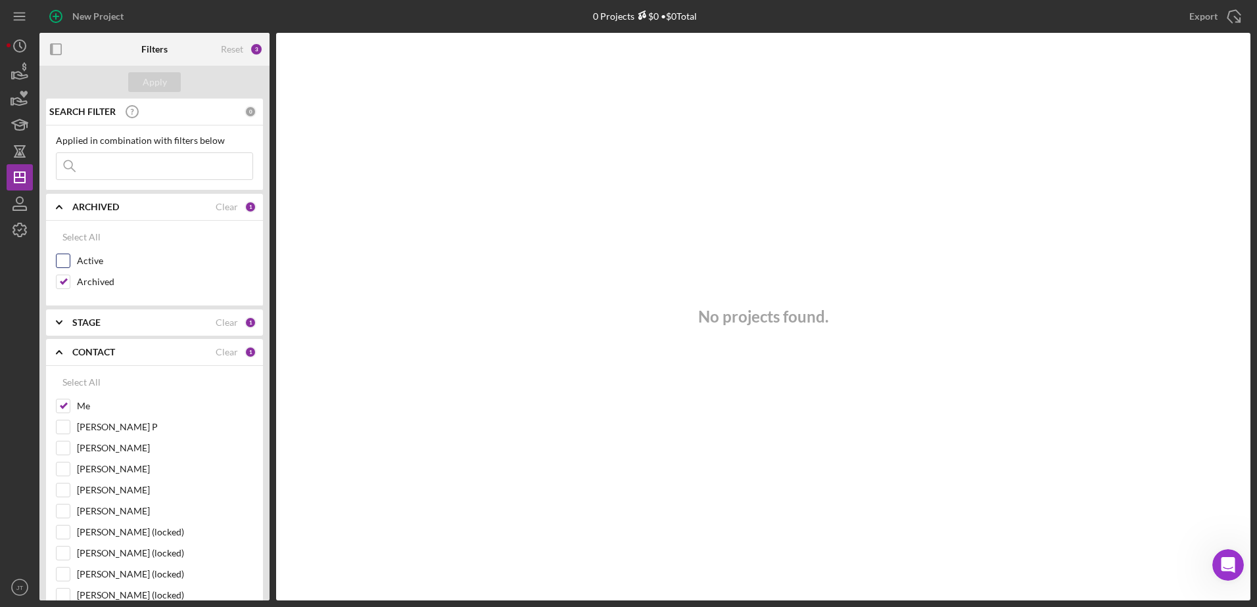
click at [67, 262] on input "Active" at bounding box center [63, 260] width 13 height 13
checkbox input "true"
click at [61, 281] on input "Archived" at bounding box center [63, 281] width 13 height 13
checkbox input "false"
click at [158, 84] on div "Apply" at bounding box center [155, 82] width 24 height 20
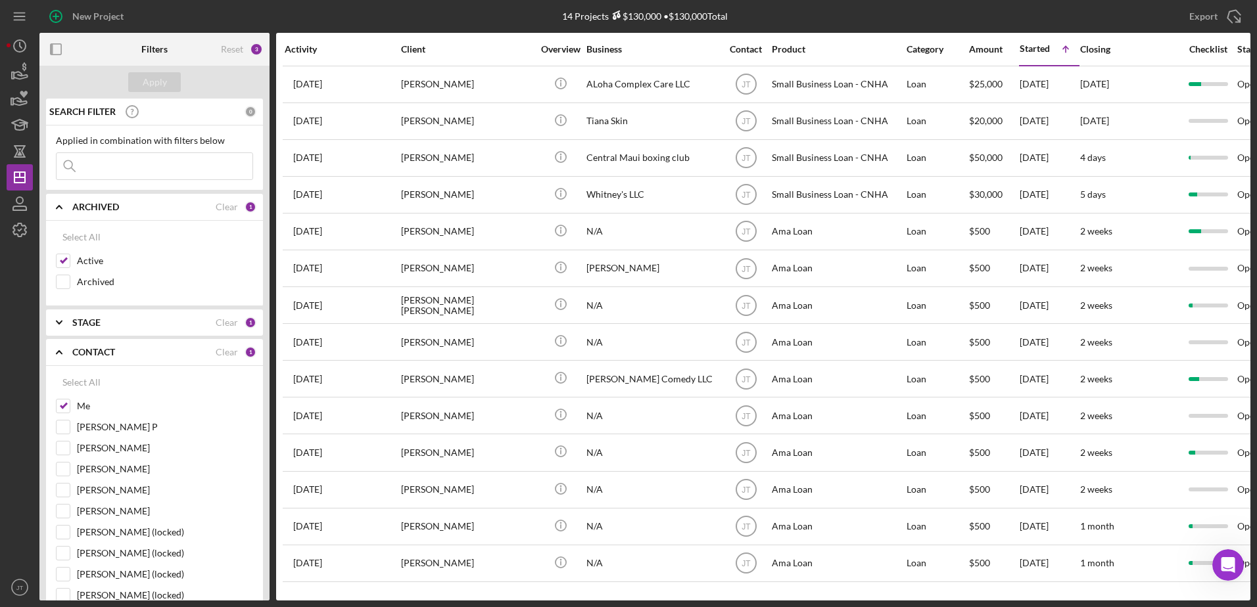
click at [115, 168] on input at bounding box center [155, 166] width 196 height 26
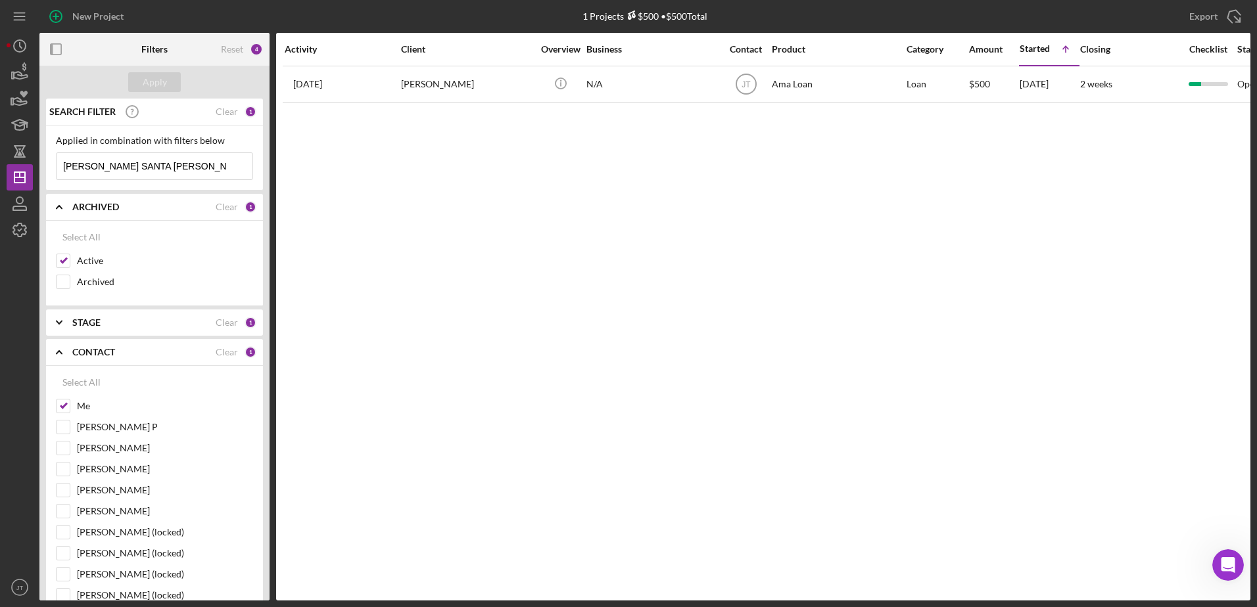
drag, startPoint x: 198, startPoint y: 166, endPoint x: 126, endPoint y: 167, distance: 72.3
click at [126, 167] on input "[PERSON_NAME] SANTA [PERSON_NAME]" at bounding box center [155, 166] width 196 height 26
type input "[PERSON_NAME]"
click at [155, 85] on div "Apply" at bounding box center [155, 82] width 24 height 20
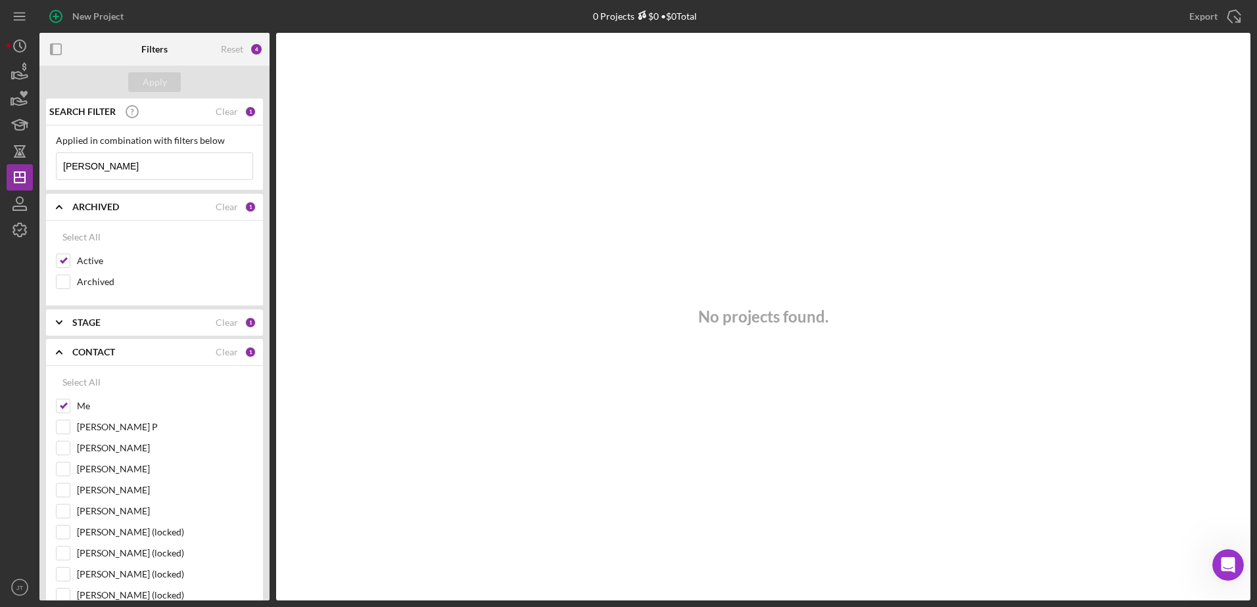
click at [61, 398] on div "Select All Me [PERSON_NAME] P [PERSON_NAME] [PERSON_NAME] [PERSON_NAME] [PERSON…" at bounding box center [154, 562] width 197 height 387
click at [60, 400] on input "Me" at bounding box center [63, 406] width 13 height 13
checkbox input "false"
click at [60, 428] on input "[PERSON_NAME] P" at bounding box center [63, 427] width 13 height 13
checkbox input "true"
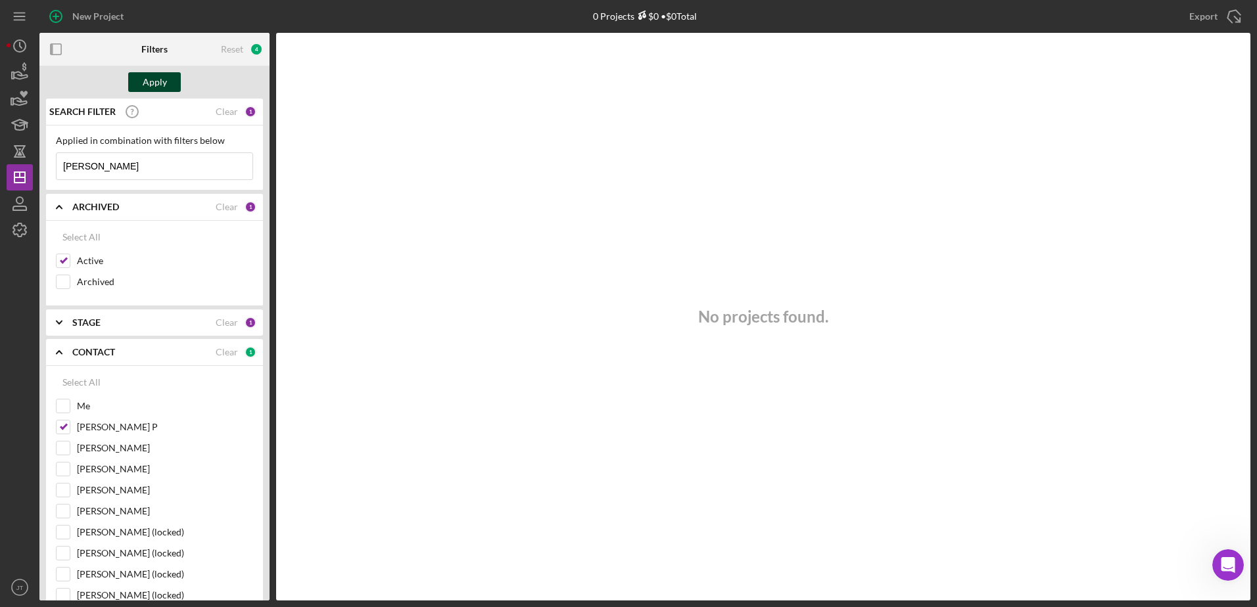
click at [166, 85] on button "Apply" at bounding box center [154, 82] width 53 height 20
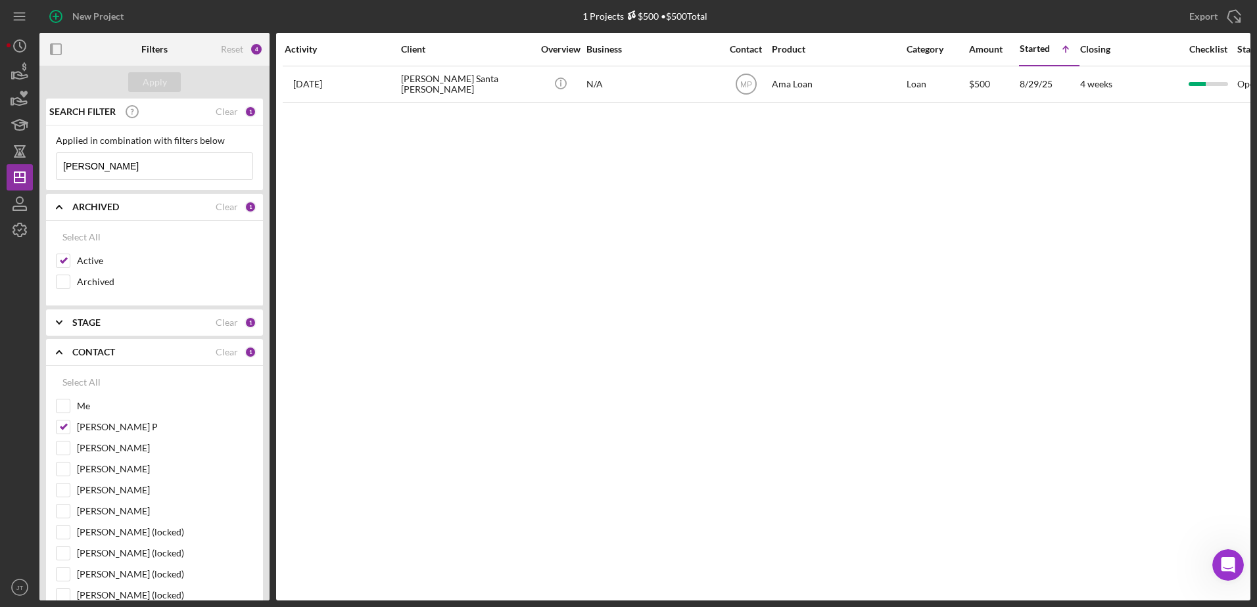
click at [821, 310] on div "Activity Client Overview Business Contact Product Category Amount Started Icon/…" at bounding box center [763, 317] width 974 height 568
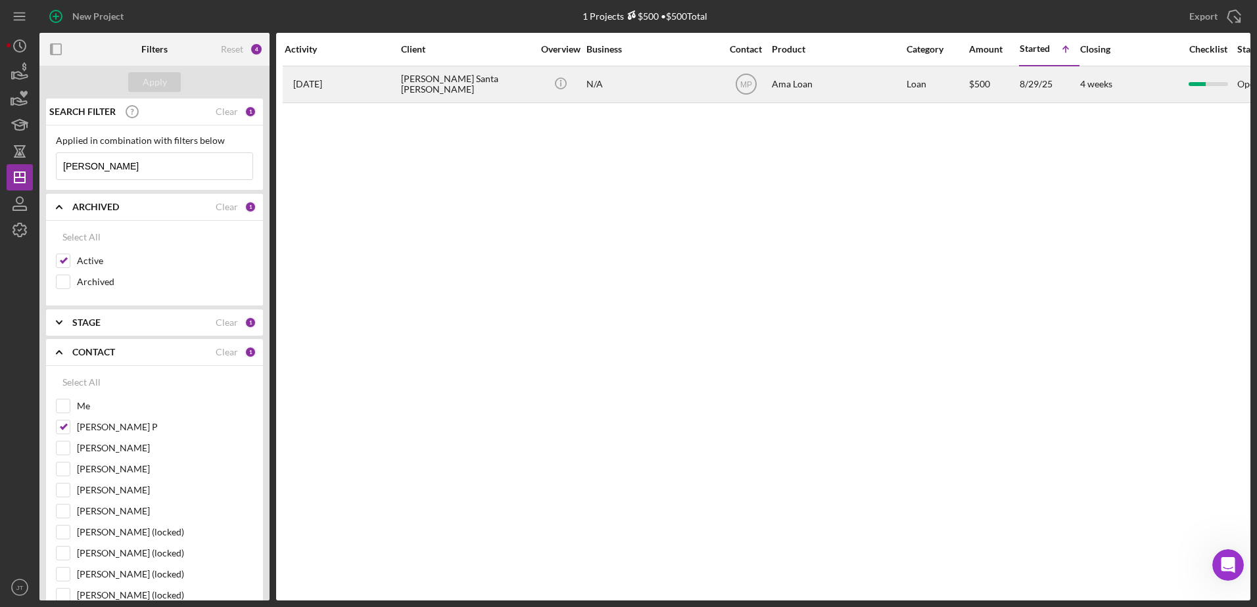
click at [455, 86] on div "[PERSON_NAME] Santa [PERSON_NAME]" at bounding box center [466, 84] width 131 height 35
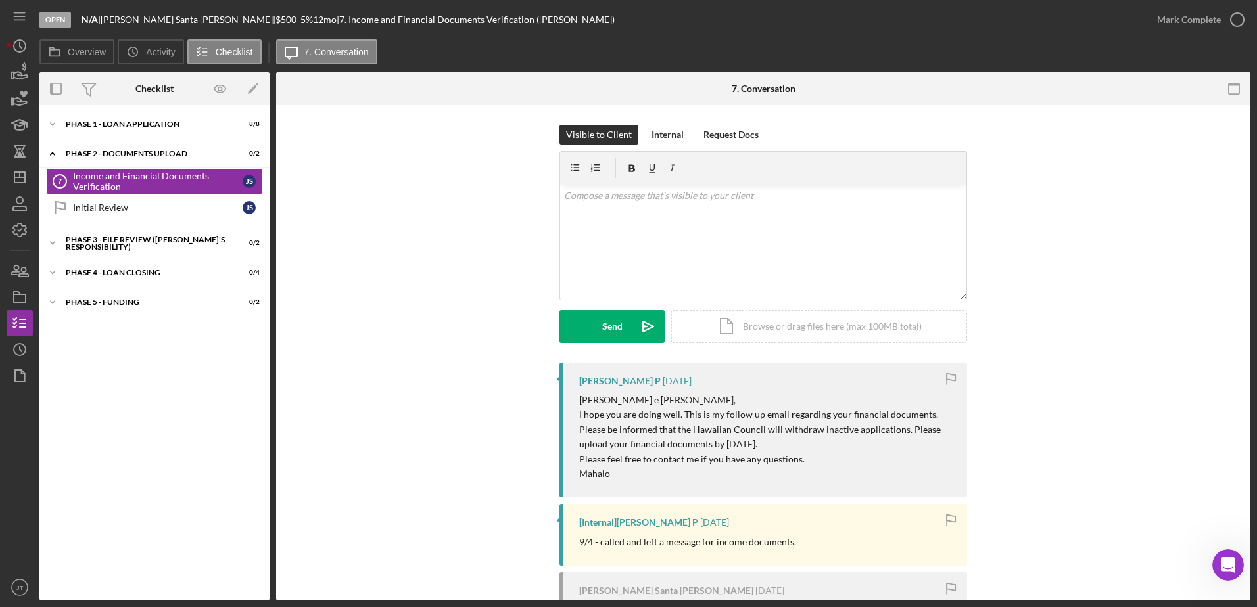
drag, startPoint x: 721, startPoint y: 446, endPoint x: 795, endPoint y: 446, distance: 74.3
click at [795, 446] on p "I hope you are doing well. This is my follow up email regarding your financial …" at bounding box center [766, 429] width 375 height 44
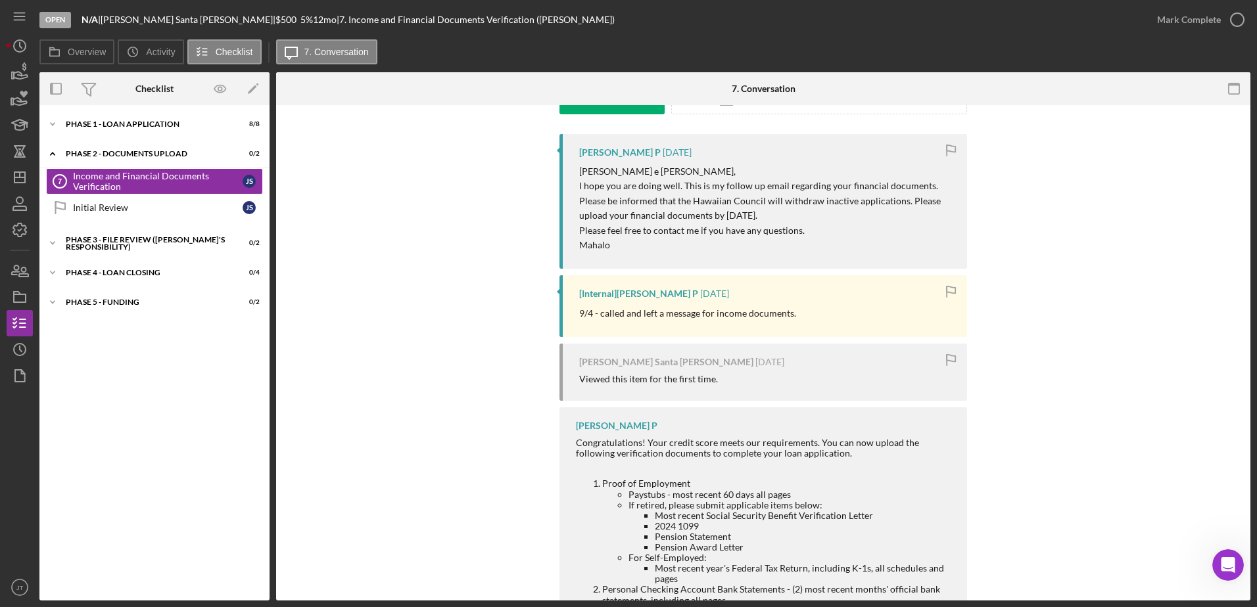
scroll to position [228, 0]
click at [870, 243] on p "Mahalo" at bounding box center [766, 246] width 375 height 14
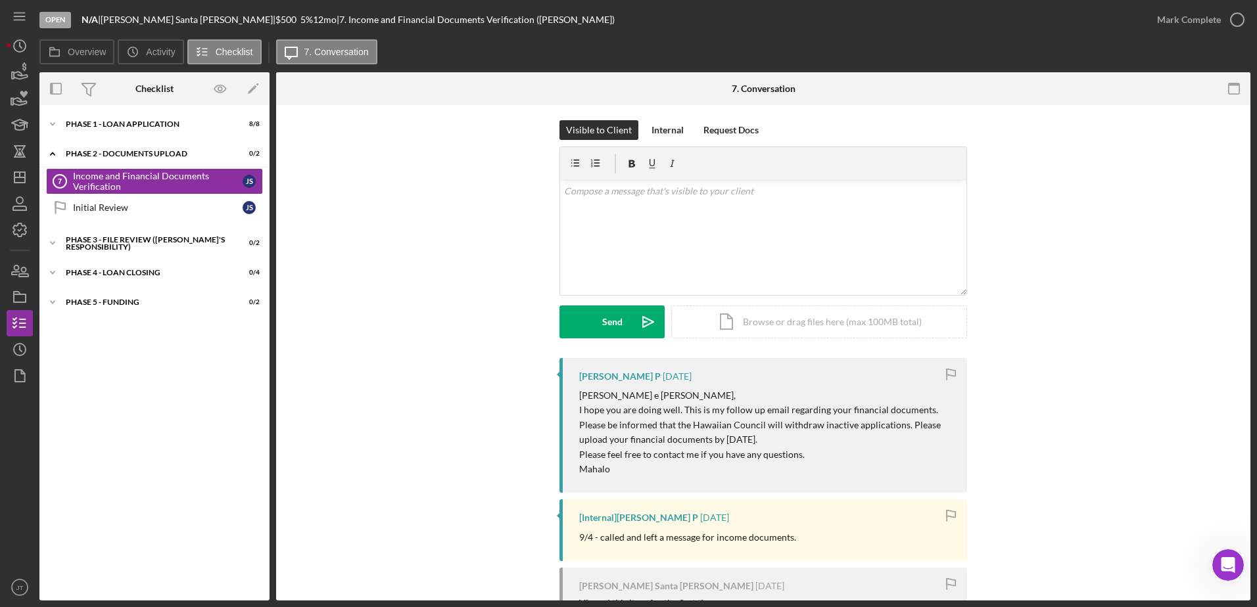
scroll to position [0, 0]
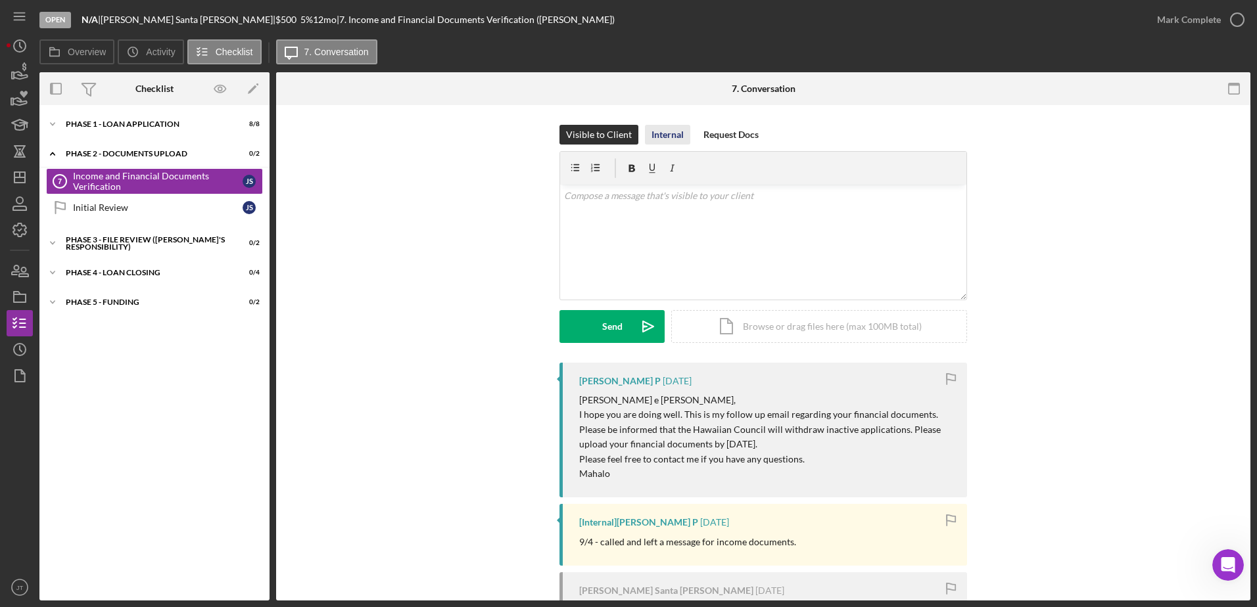
click at [665, 142] on div "Internal" at bounding box center [667, 135] width 32 height 20
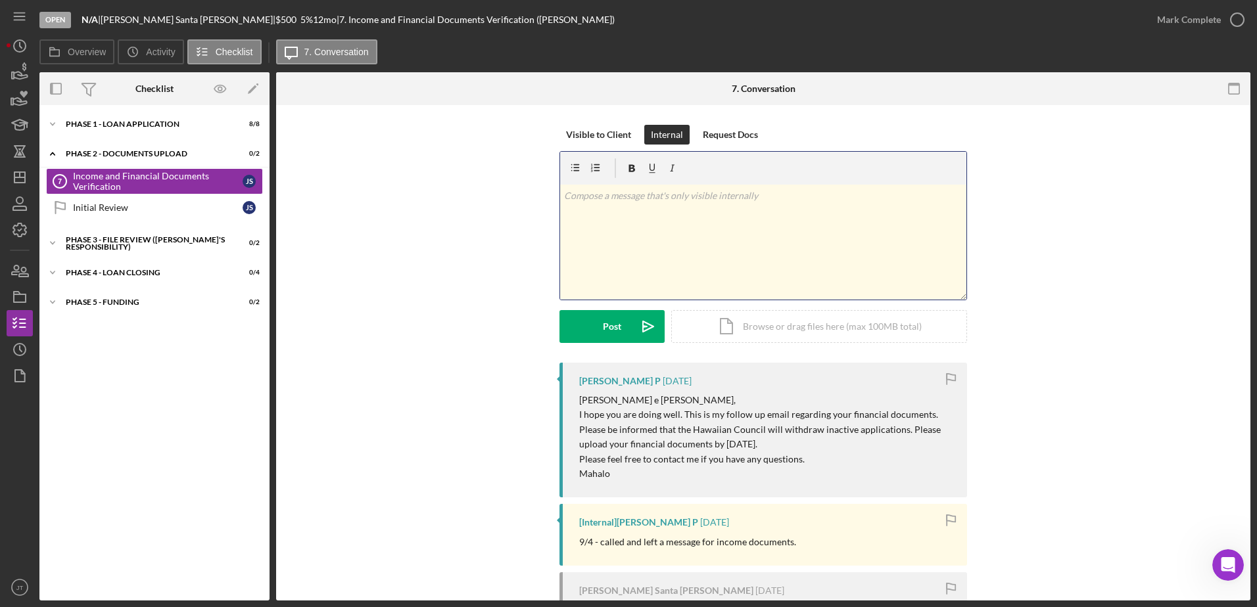
click at [663, 202] on p at bounding box center [763, 196] width 399 height 14
click at [738, 139] on div "Request Docs" at bounding box center [730, 135] width 55 height 20
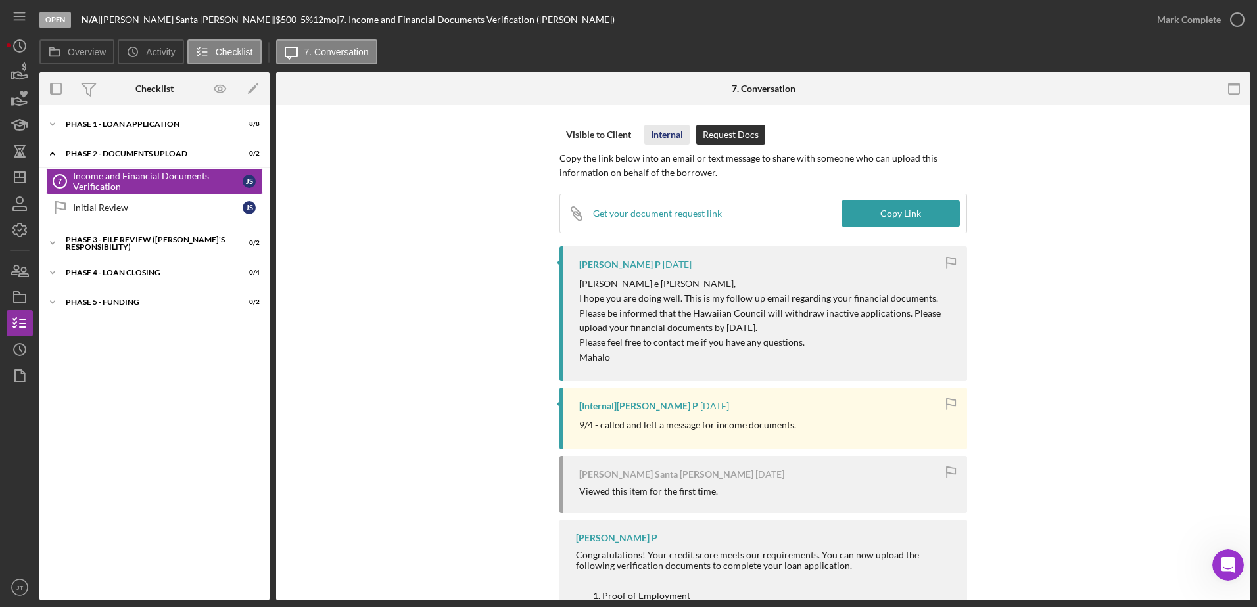
click at [658, 135] on div "Internal" at bounding box center [667, 135] width 32 height 20
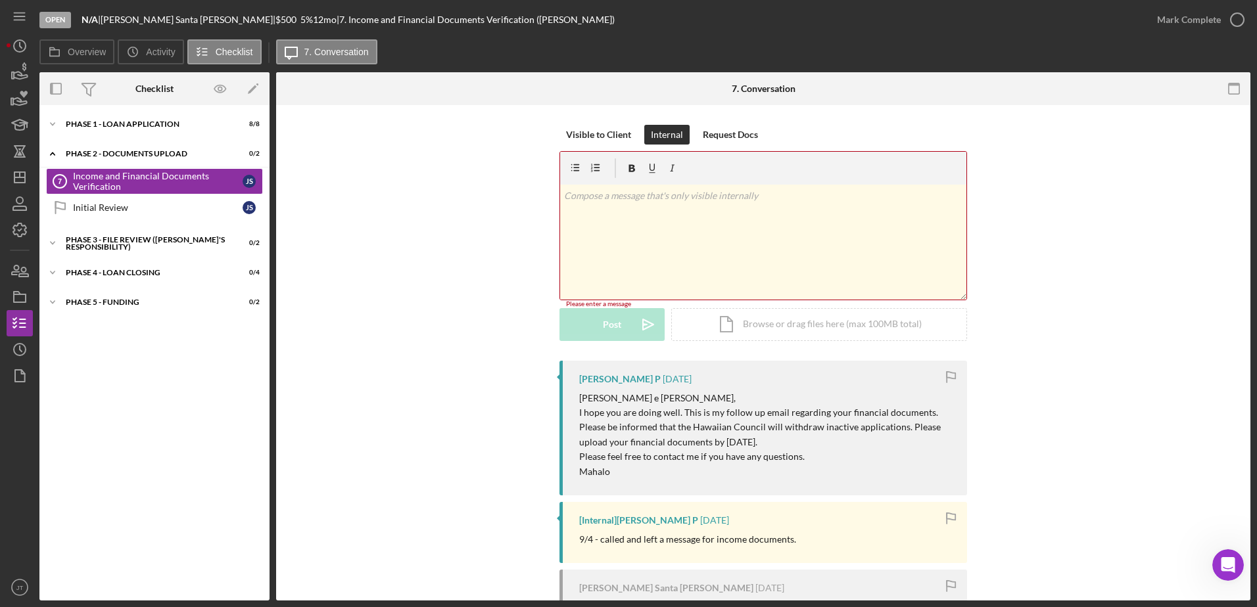
click at [638, 209] on div "v Color teal Color pink Remove color Add row above Add row below Add column bef…" at bounding box center [763, 242] width 406 height 115
click at [471, 316] on div "Visible to Client Internal Request Docs v Color teal Color pink Remove color Ad…" at bounding box center [763, 243] width 935 height 236
click at [1075, 319] on div "Visible to Client Internal Request Docs v Color teal Color pink Remove color Ad…" at bounding box center [763, 243] width 935 height 236
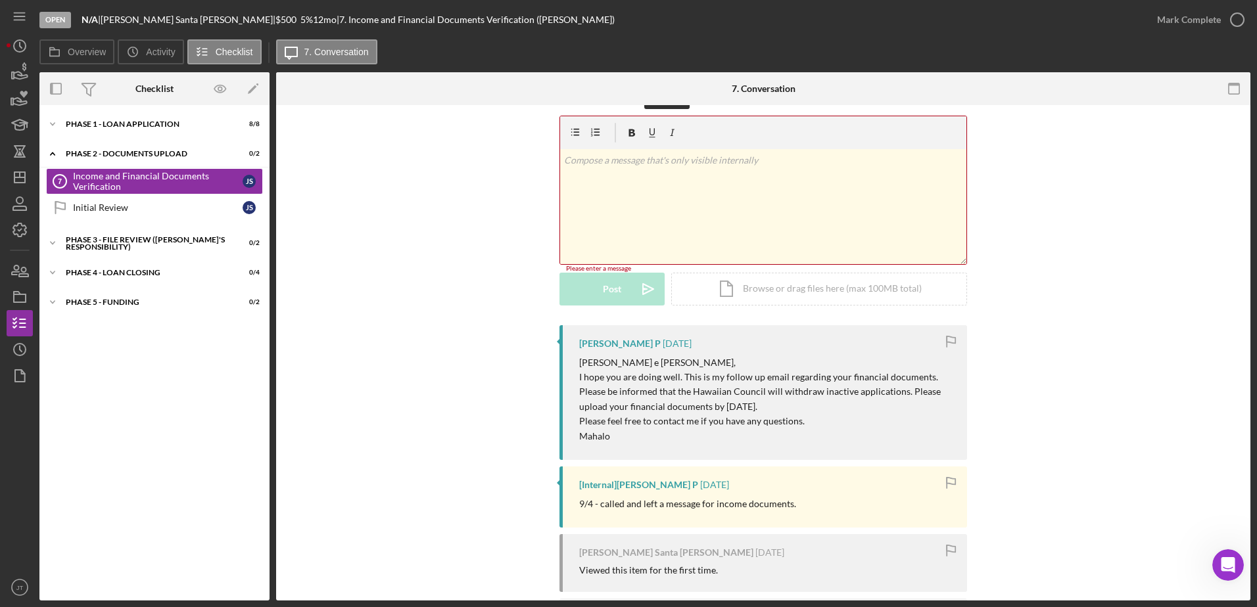
scroll to position [0, 0]
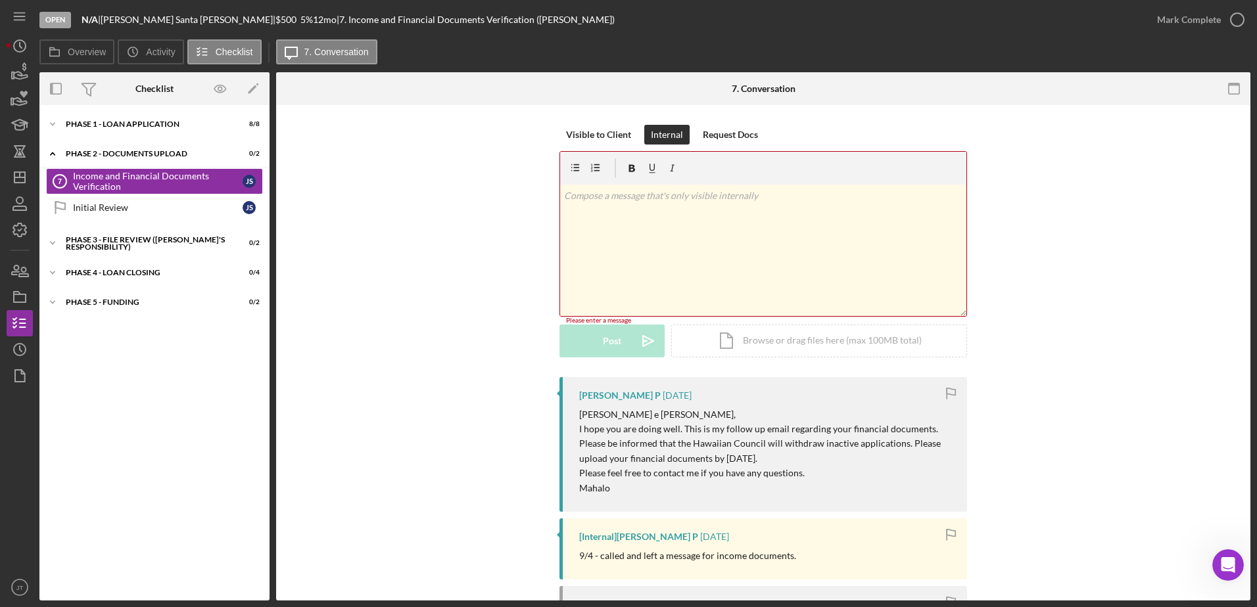
drag, startPoint x: 959, startPoint y: 297, endPoint x: 967, endPoint y: 316, distance: 20.9
click at [967, 316] on div "Visible to Client Internal Request Docs v Color teal Color pink Remove color Ad…" at bounding box center [763, 251] width 935 height 252
click at [639, 218] on div "v Color teal Color pink Remove color Add row above Add row below Add column bef…" at bounding box center [763, 252] width 406 height 134
click at [723, 233] on div "v Color teal Color pink Remove color Add row above Add row below Add column bef…" at bounding box center [763, 252] width 406 height 134
click at [1073, 206] on div "Visible to Client Internal Request Docs v Color teal Color pink Remove color Ad…" at bounding box center [763, 252] width 935 height 255
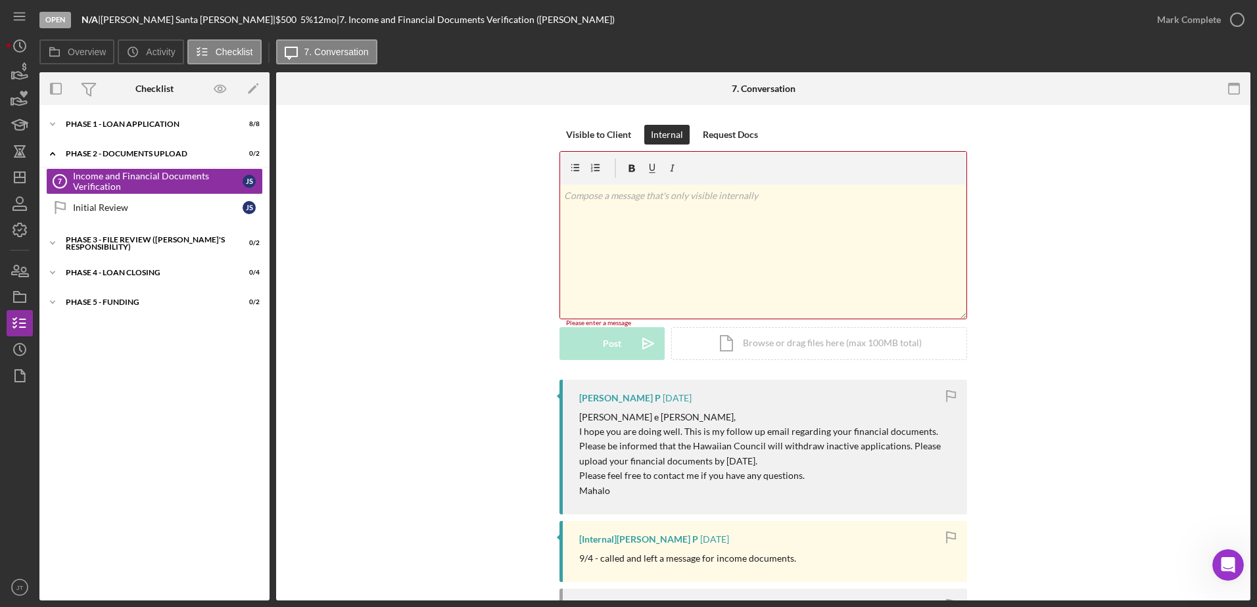
click at [399, 221] on div "Visible to Client Internal Request Docs v Color teal Color pink Remove color Ad…" at bounding box center [763, 252] width 935 height 255
click at [404, 246] on div "Visible to Client Internal Request Docs v Color teal Color pink Remove color Ad…" at bounding box center [763, 252] width 935 height 255
